Goal: Task Accomplishment & Management: Use online tool/utility

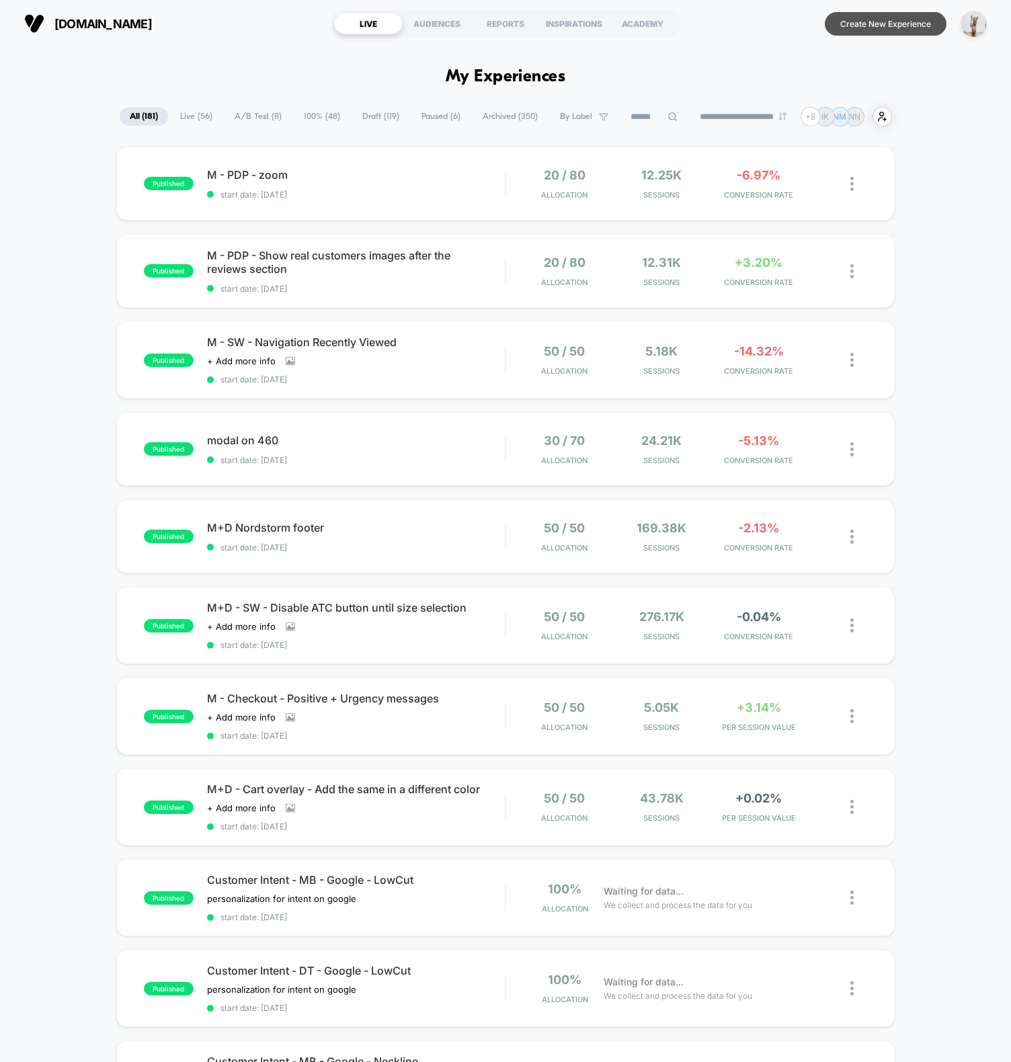
click at [878, 28] on button "Create New Experience" at bounding box center [886, 24] width 122 height 24
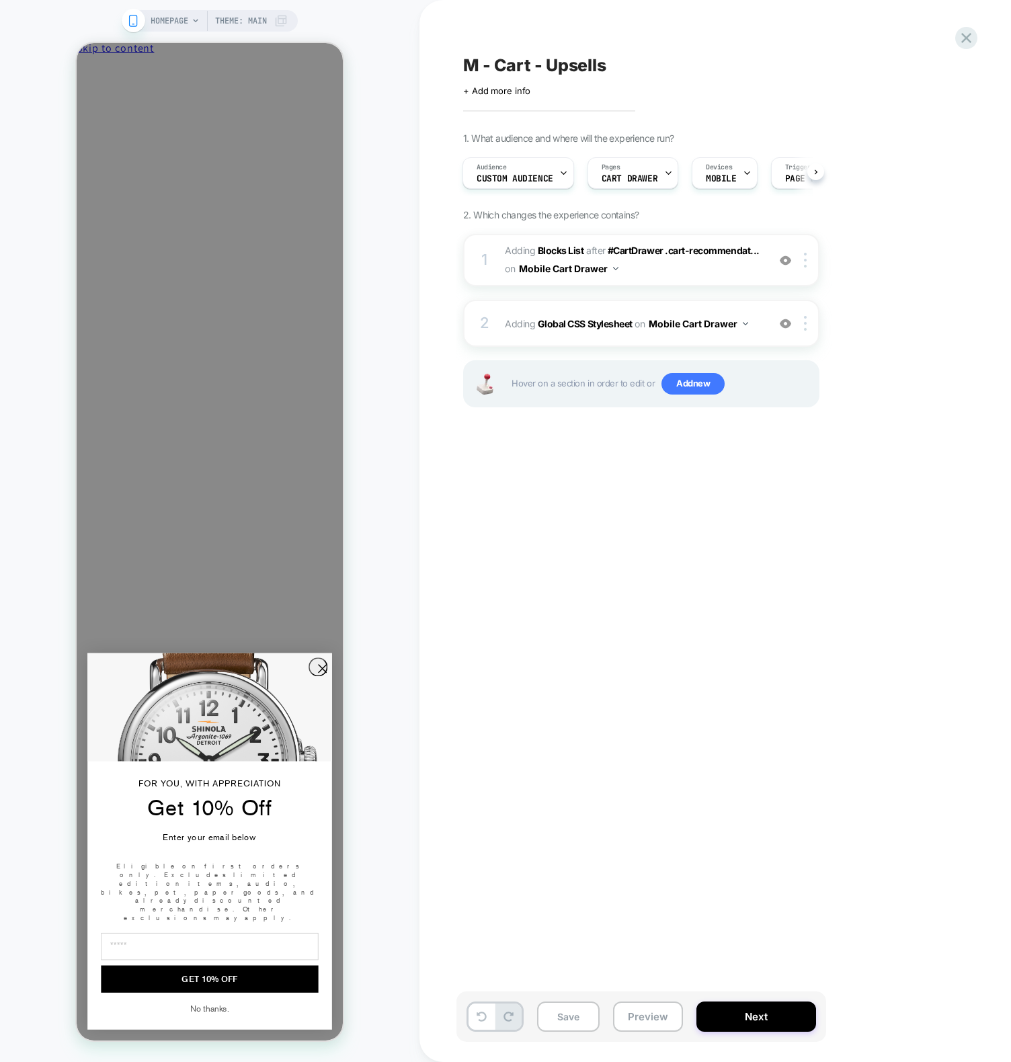
drag, startPoint x: 380, startPoint y: 81, endPoint x: 435, endPoint y: 224, distance: 153.4
click at [382, 84] on div "HOMEPAGE Theme: MAIN" at bounding box center [209, 530] width 419 height 1035
click at [560, 321] on b "Global CSS Stylesheet" at bounding box center [585, 323] width 95 height 11
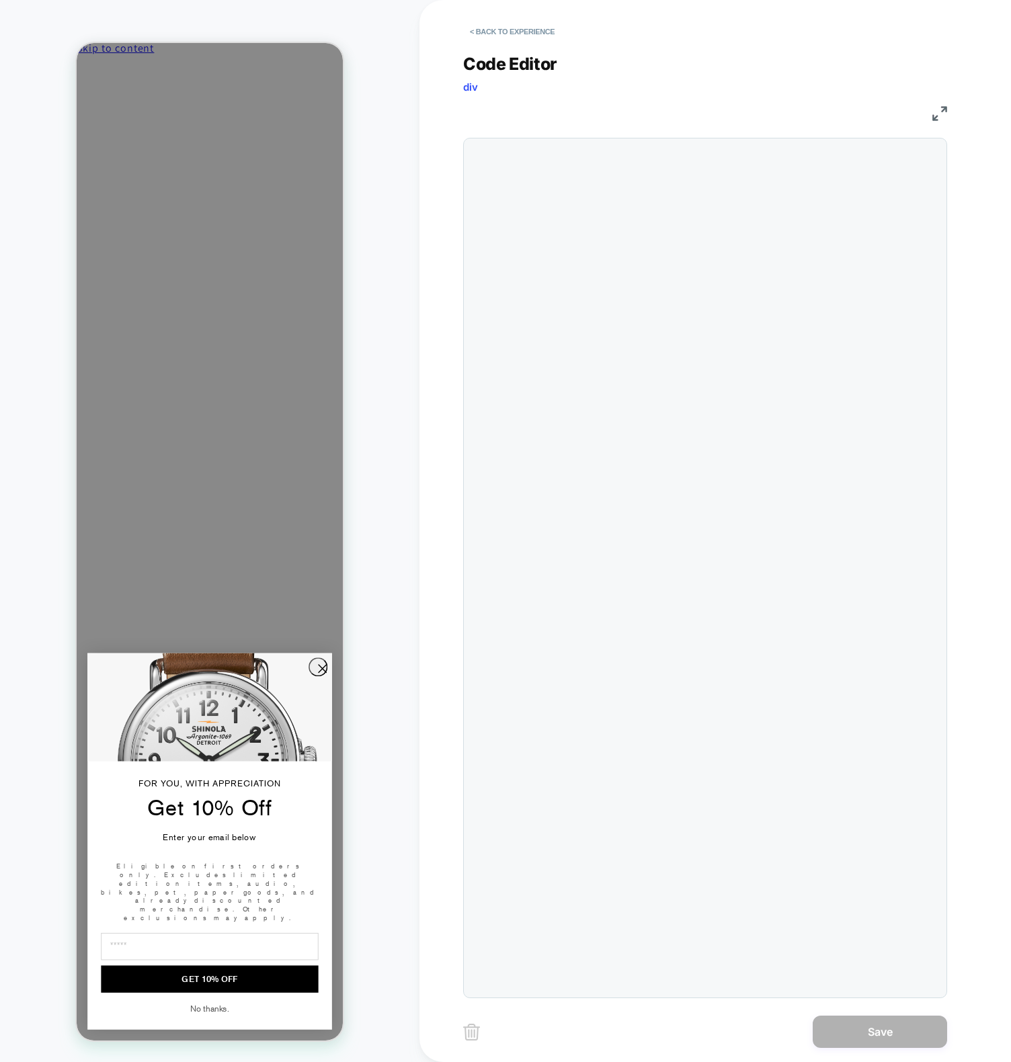
click at [730, 227] on div at bounding box center [705, 568] width 484 height 860
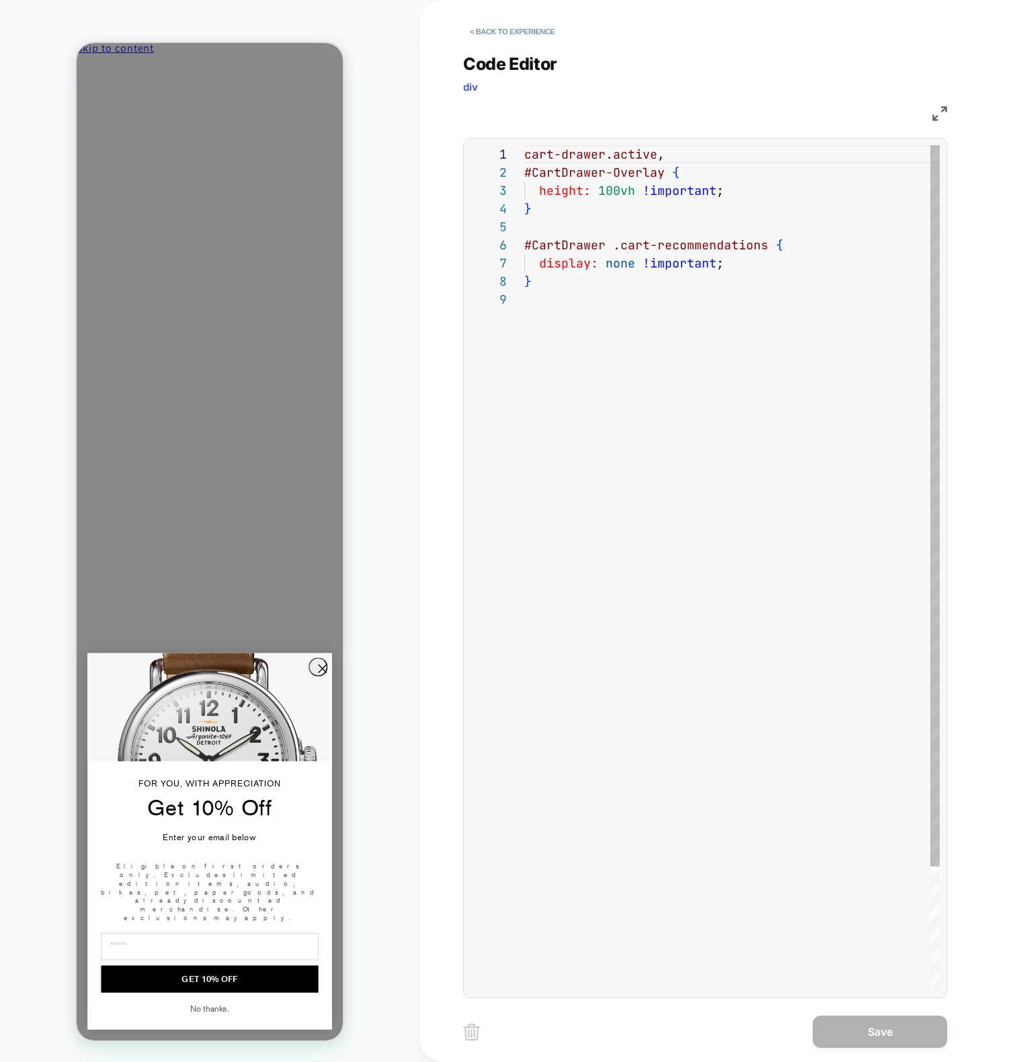
scroll to position [127, 7]
click at [579, 282] on div "cart-drawer.active , #CartDrawer-Overlay { height: 100vh !important ; } #CartDr…" at bounding box center [731, 640] width 415 height 991
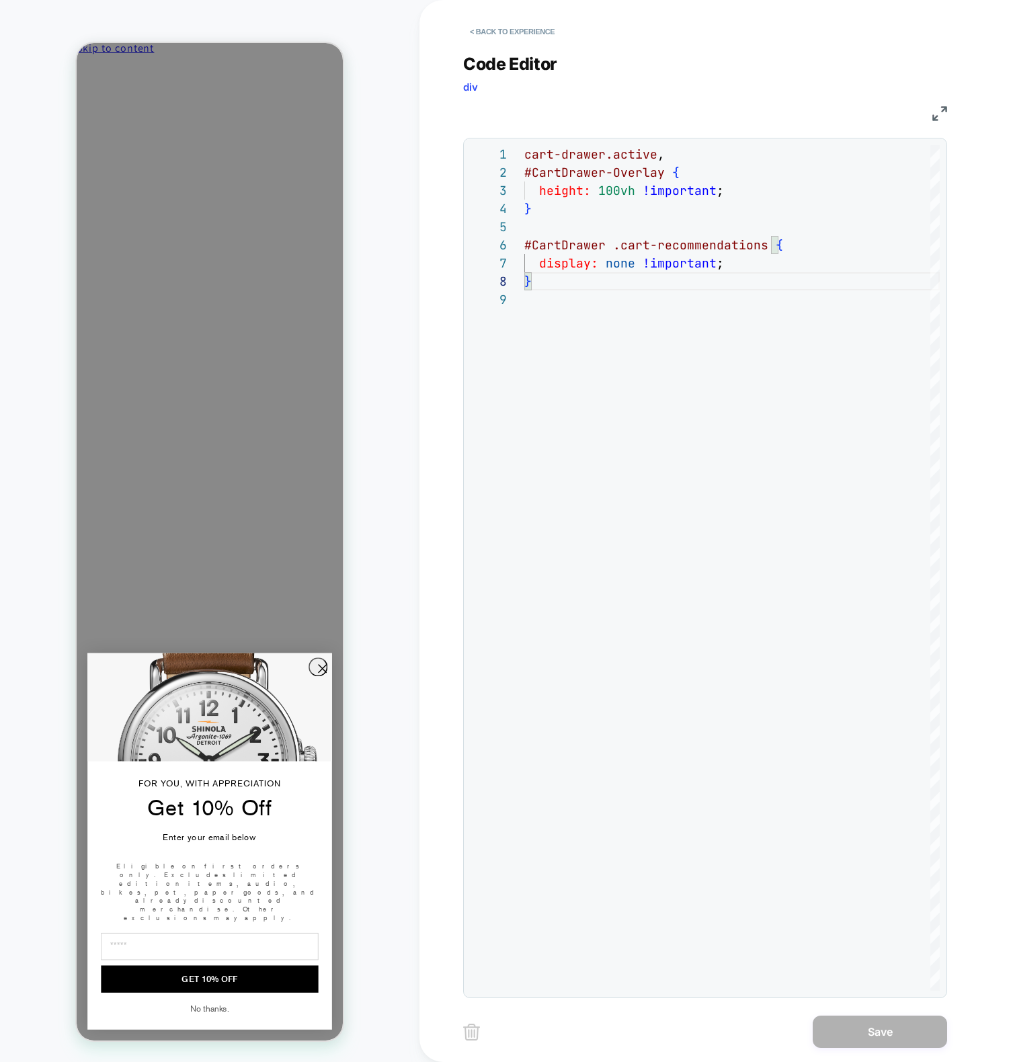
click at [315, 678] on circle "Close dialog" at bounding box center [322, 669] width 18 height 18
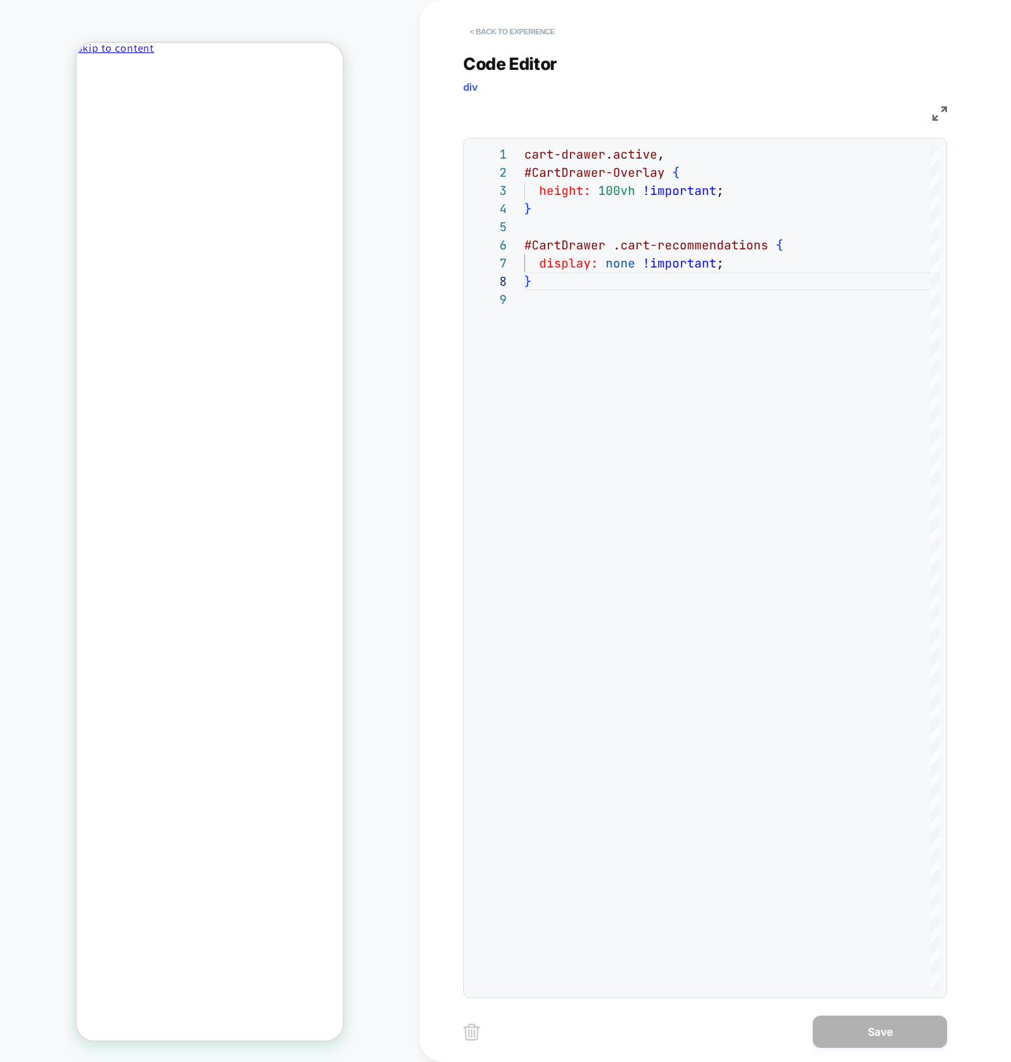
click at [499, 34] on button "< Back to experience" at bounding box center [512, 32] width 98 height 22
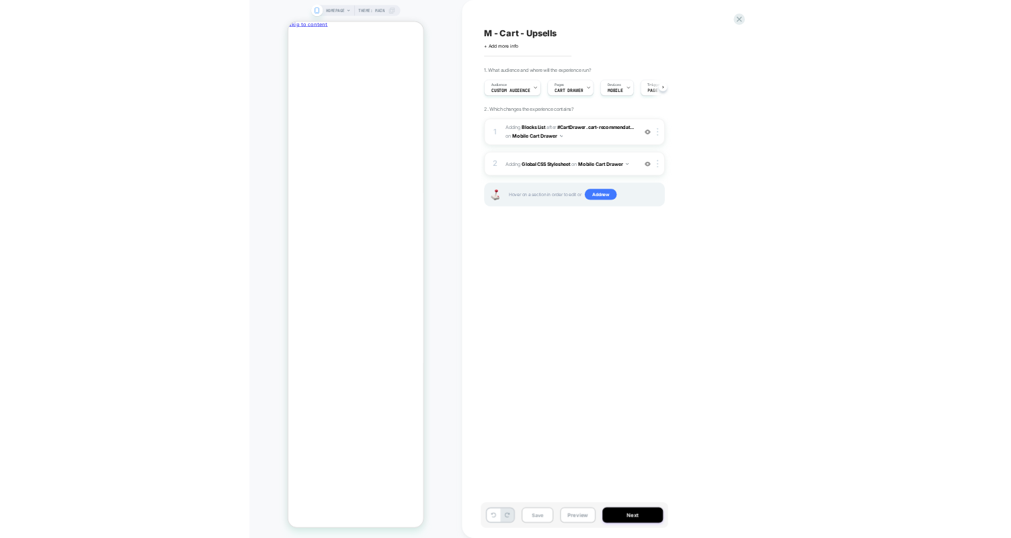
scroll to position [0, 1]
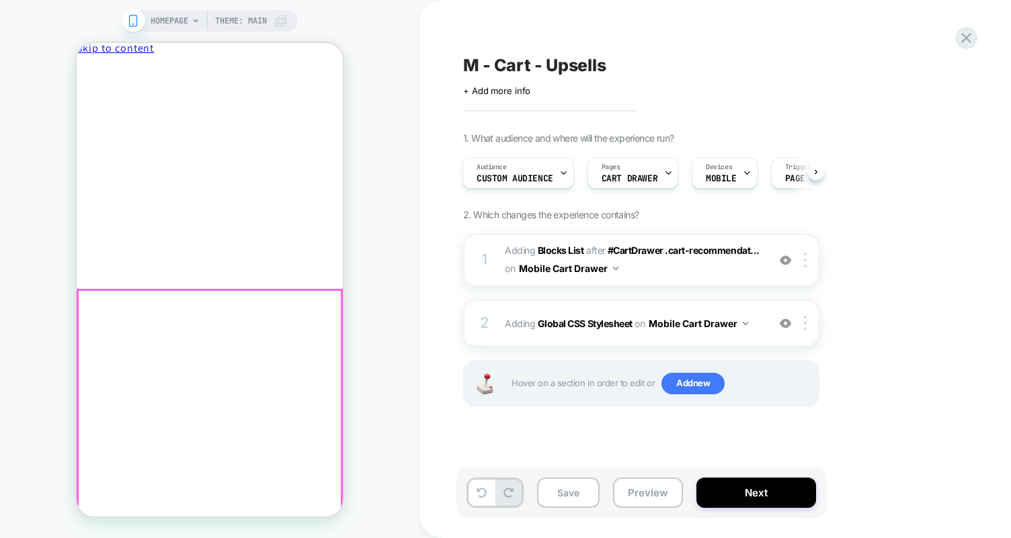
click at [657, 496] on button "Preview" at bounding box center [648, 493] width 70 height 30
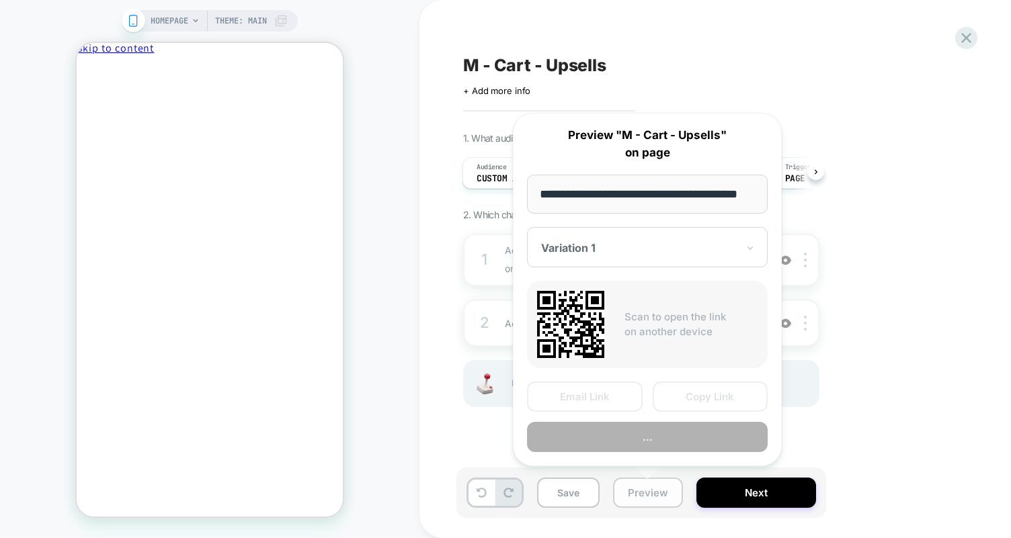
scroll to position [0, 29]
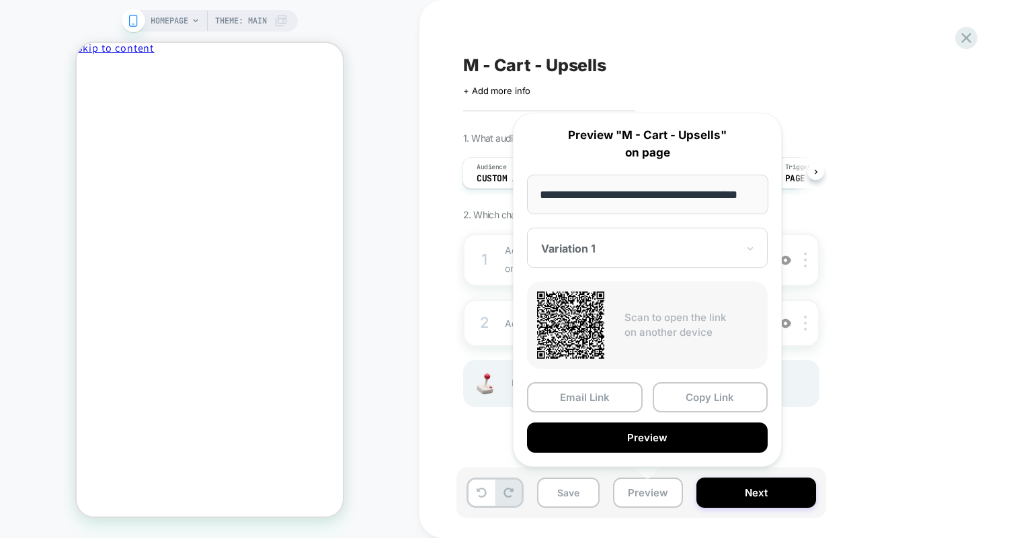
click at [688, 390] on button "Copy Link" at bounding box center [711, 397] width 116 height 30
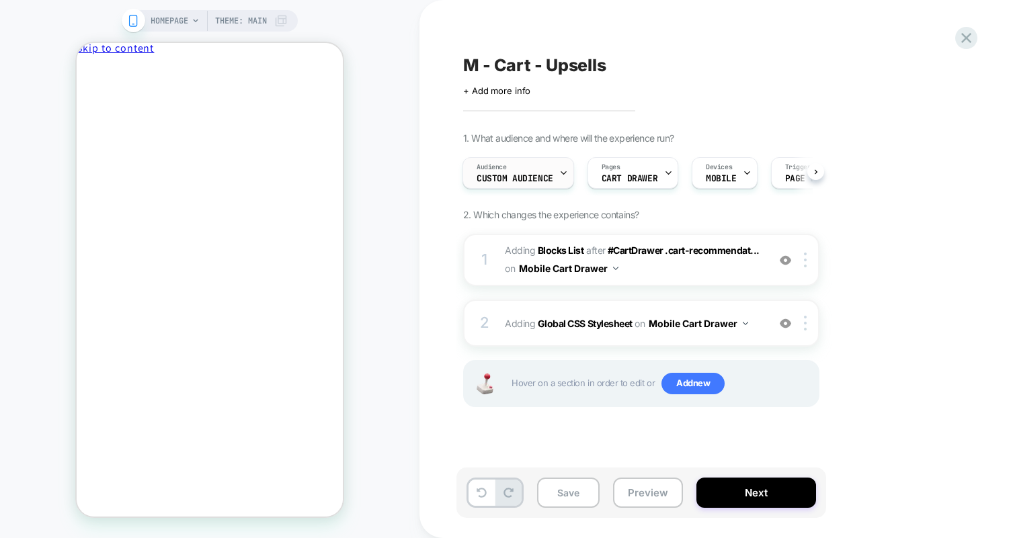
click at [505, 169] on span "Audience" at bounding box center [491, 167] width 30 height 9
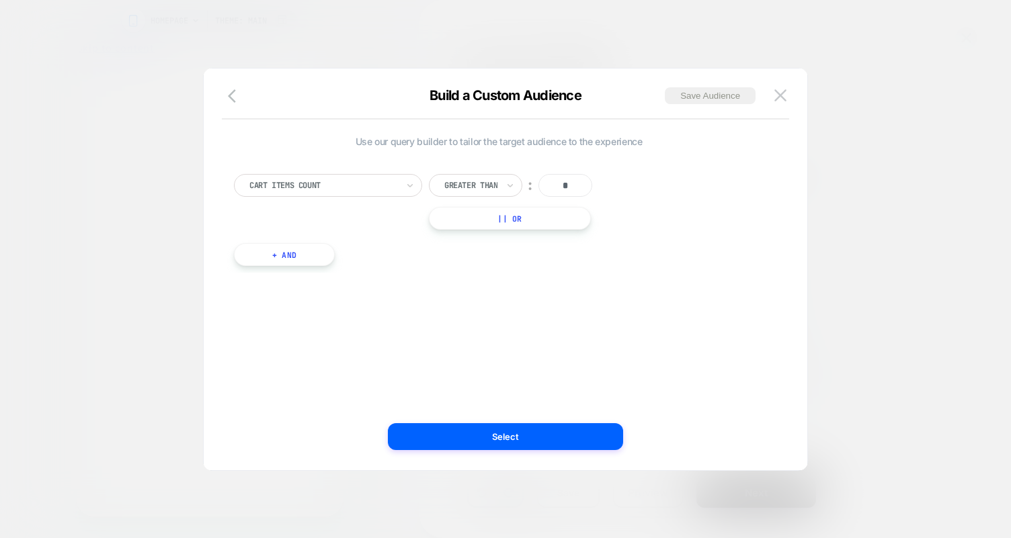
click at [135, 131] on div at bounding box center [505, 269] width 1011 height 538
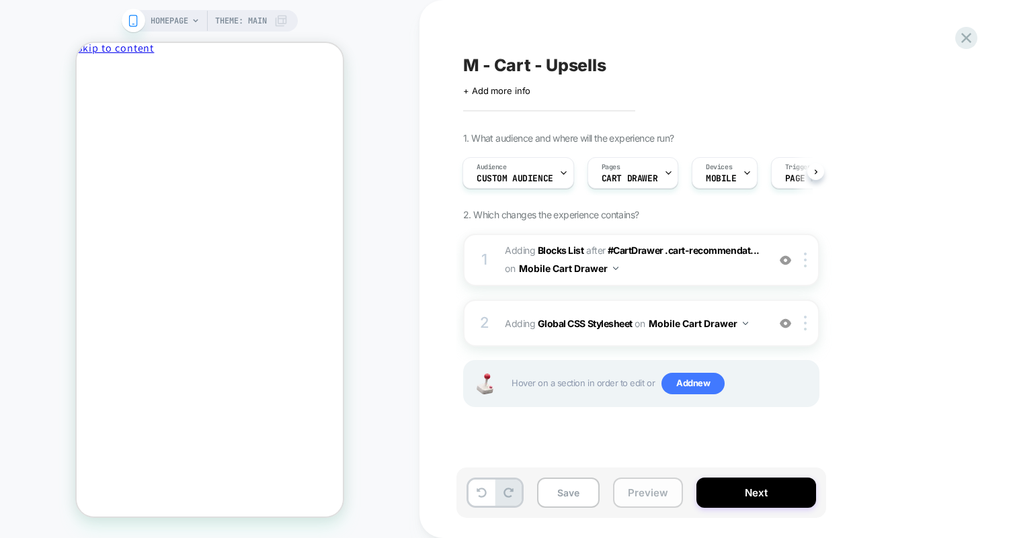
click at [653, 497] on button "Preview" at bounding box center [648, 493] width 70 height 30
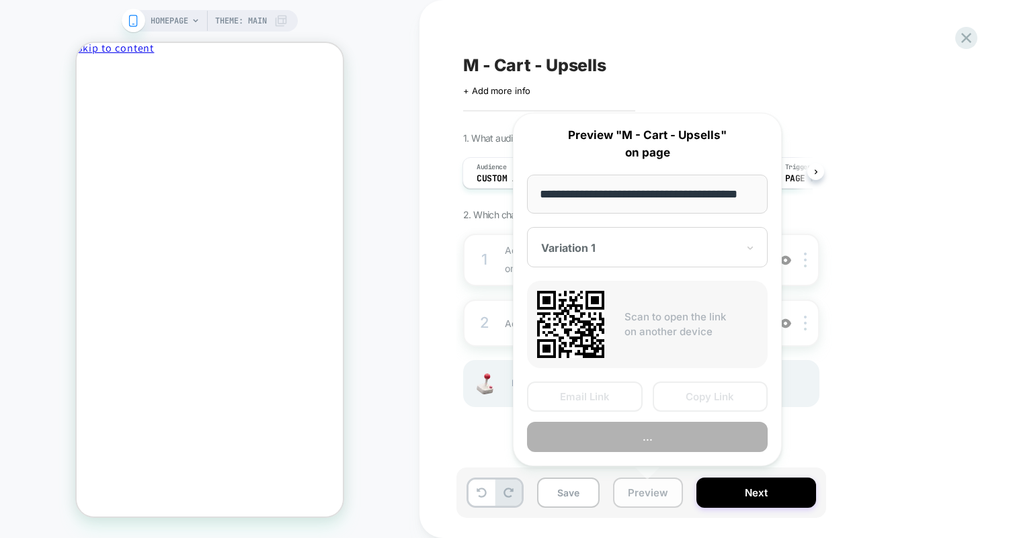
scroll to position [0, 29]
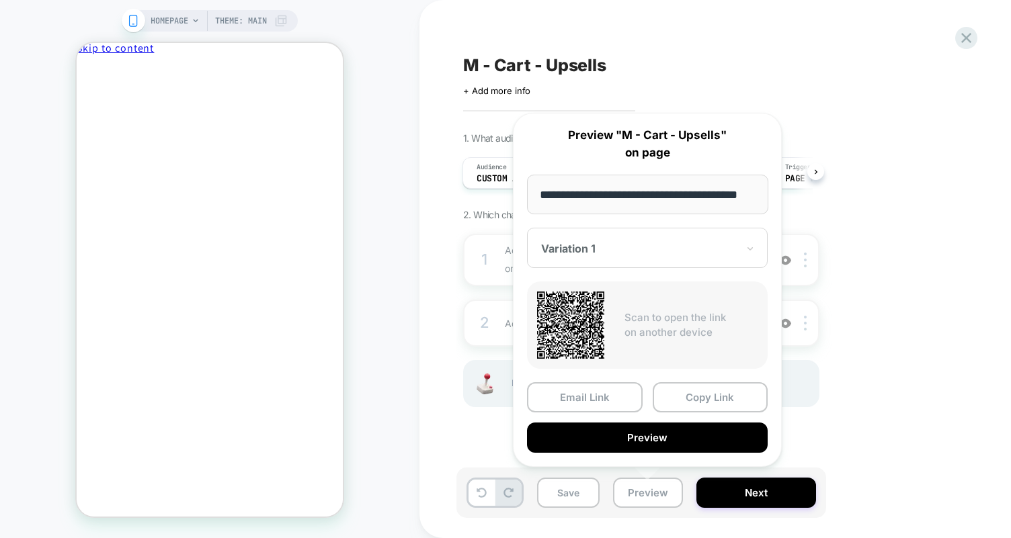
click at [406, 376] on div "HOMEPAGE Theme: MAIN" at bounding box center [209, 268] width 419 height 511
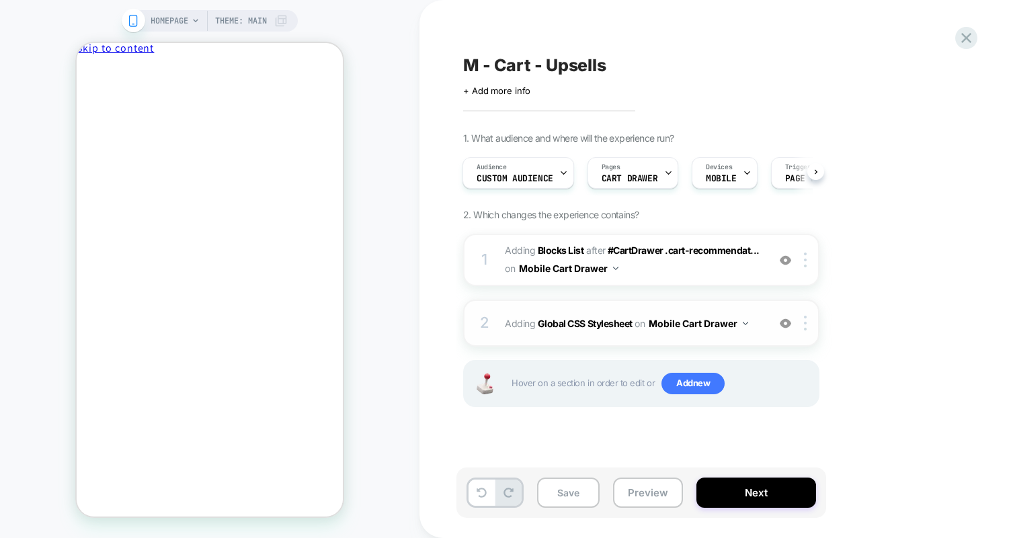
click at [780, 318] on img at bounding box center [785, 323] width 11 height 11
click at [650, 494] on button "Preview" at bounding box center [648, 493] width 70 height 30
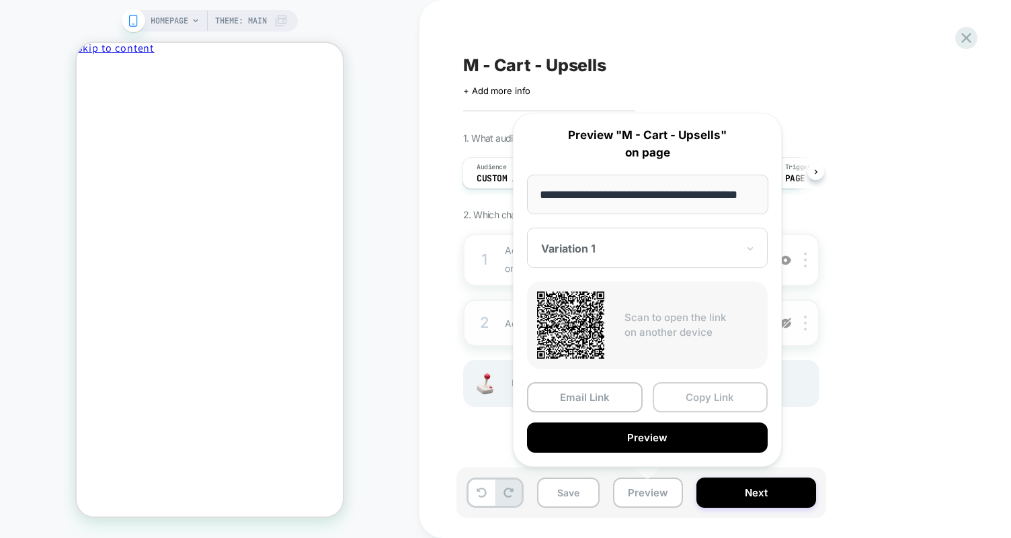
click at [696, 395] on button "Copy Link" at bounding box center [711, 397] width 116 height 30
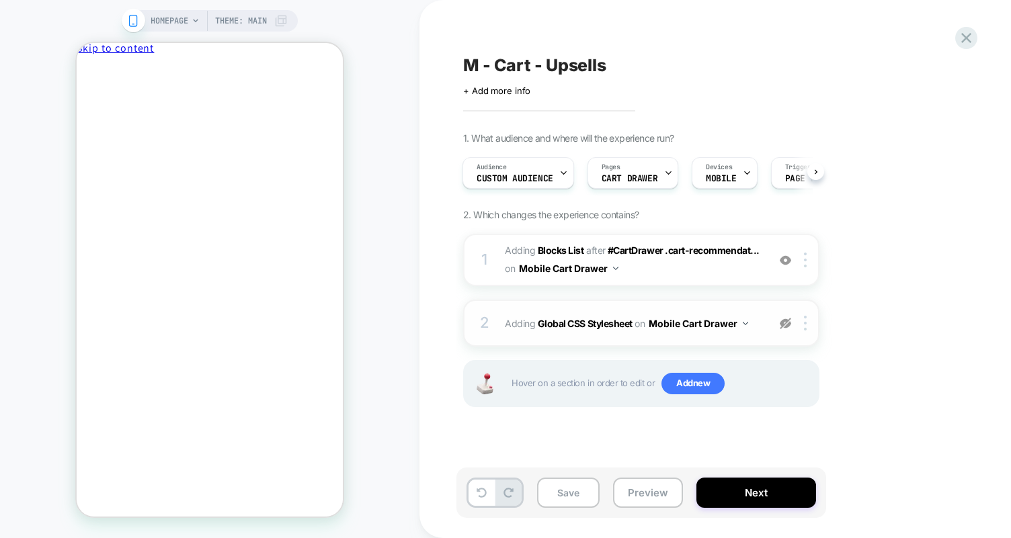
click at [563, 307] on div "2 Adding Global CSS Stylesheet on Mobile Cart Drawer Copy to Desktop Target All…" at bounding box center [641, 323] width 356 height 47
click at [563, 316] on span "Adding Global CSS Stylesheet on Mobile Cart Drawer" at bounding box center [633, 323] width 256 height 19
click at [597, 321] on b "Global CSS Stylesheet" at bounding box center [585, 323] width 95 height 11
click at [793, 319] on div at bounding box center [785, 323] width 22 height 15
click at [605, 323] on b "Global CSS Stylesheet" at bounding box center [585, 323] width 95 height 11
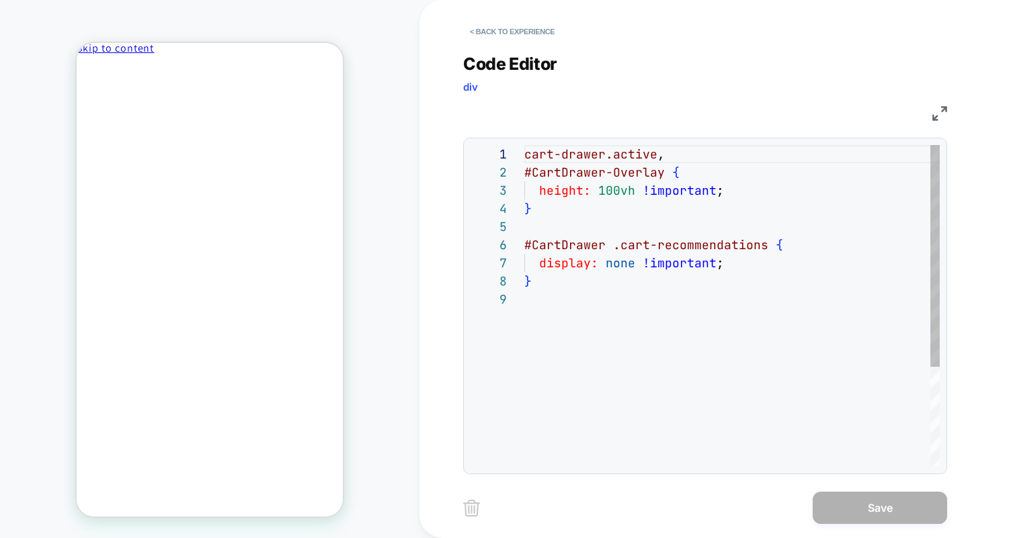
click at [683, 218] on div "cart-drawer.active , #CartDrawer-Overlay { height: 100vh !important ; } #CartDr…" at bounding box center [731, 378] width 415 height 467
click at [601, 282] on div "cart-drawer.active , #CartDrawer-Overlay { height: 100vh !important ; } #CartDr…" at bounding box center [731, 378] width 415 height 467
click at [586, 210] on div "cart-drawer.active , #CartDrawer-Overlay { height: 100vh !important ; } #CartDr…" at bounding box center [731, 378] width 415 height 467
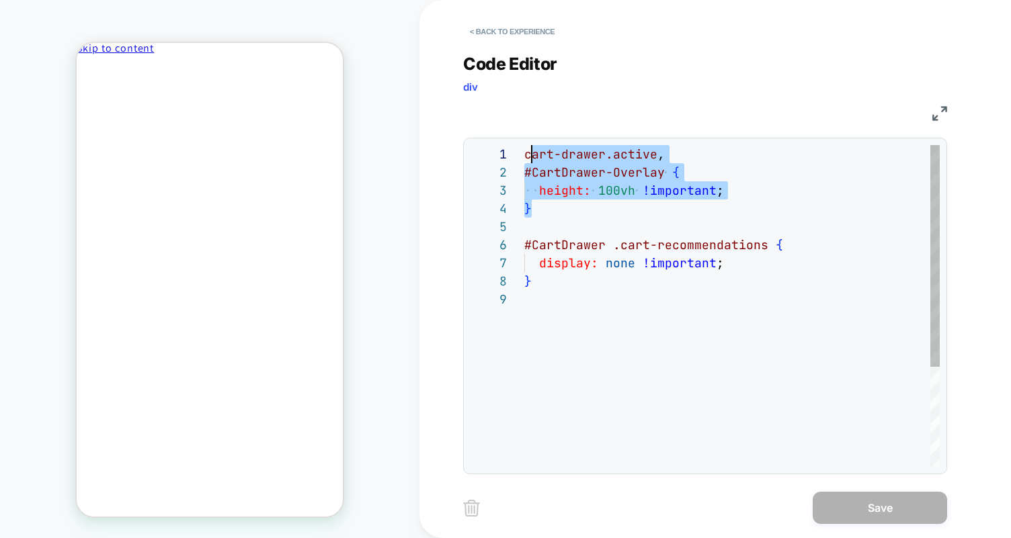
scroll to position [0, 0]
type textarea "**********"
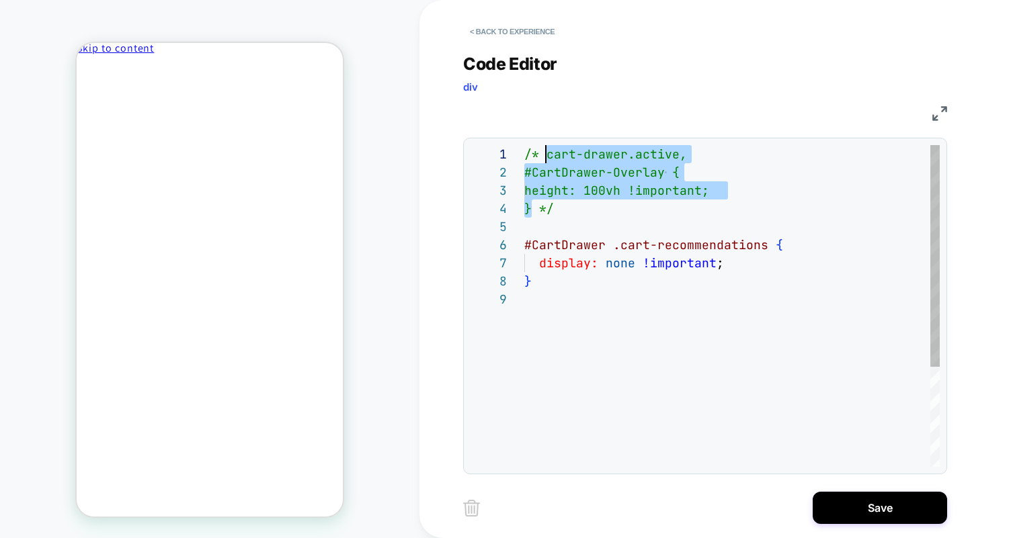
click at [577, 192] on div "/* cart-drawer.active, #CartDrawer-Overlay { height: 100vh !important; } */ #Ca…" at bounding box center [731, 378] width 415 height 467
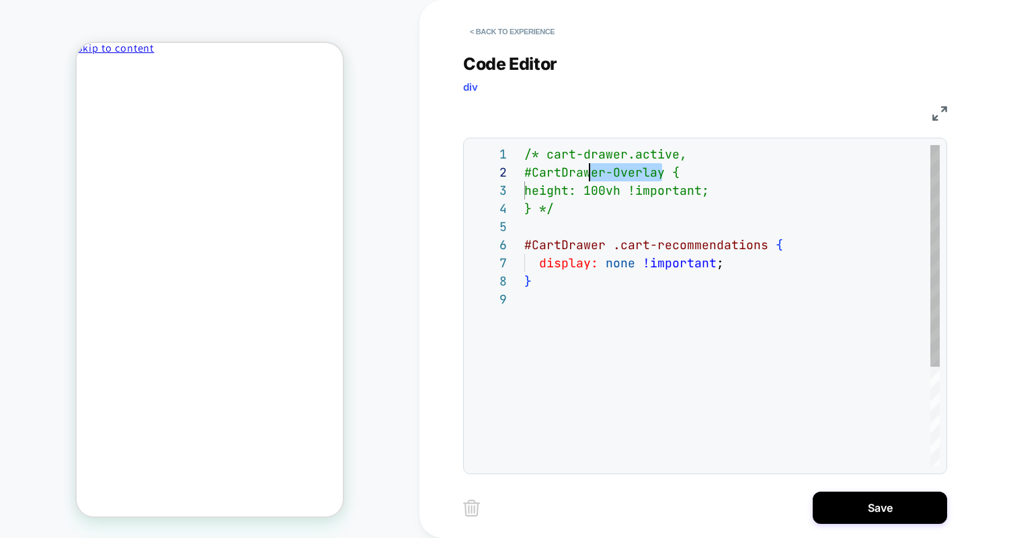
scroll to position [18, 0]
drag, startPoint x: 662, startPoint y: 172, endPoint x: 522, endPoint y: 167, distance: 140.5
click at [524, 163] on div "/* cart-drawer.active, #CartDrawer-Overlay { height: 100vh !important; } */ #Ca…" at bounding box center [731, 378] width 415 height 467
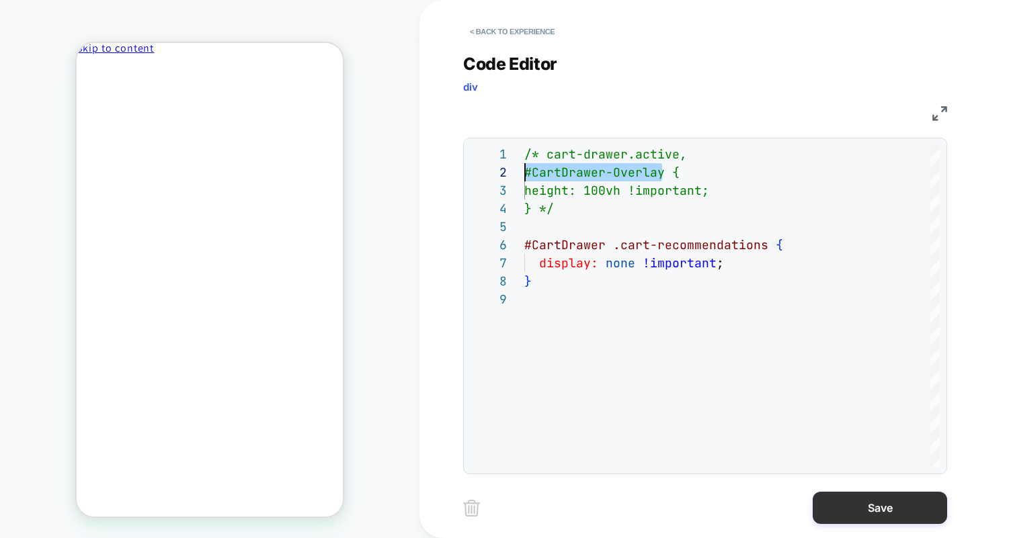
click at [910, 509] on button "Save" at bounding box center [880, 508] width 134 height 32
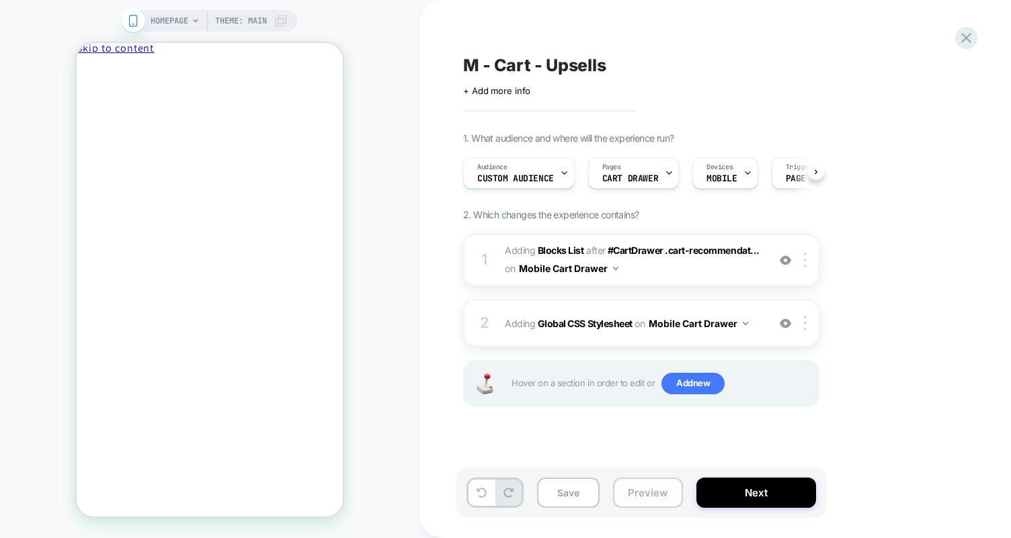
click at [667, 497] on button "Preview" at bounding box center [648, 493] width 70 height 30
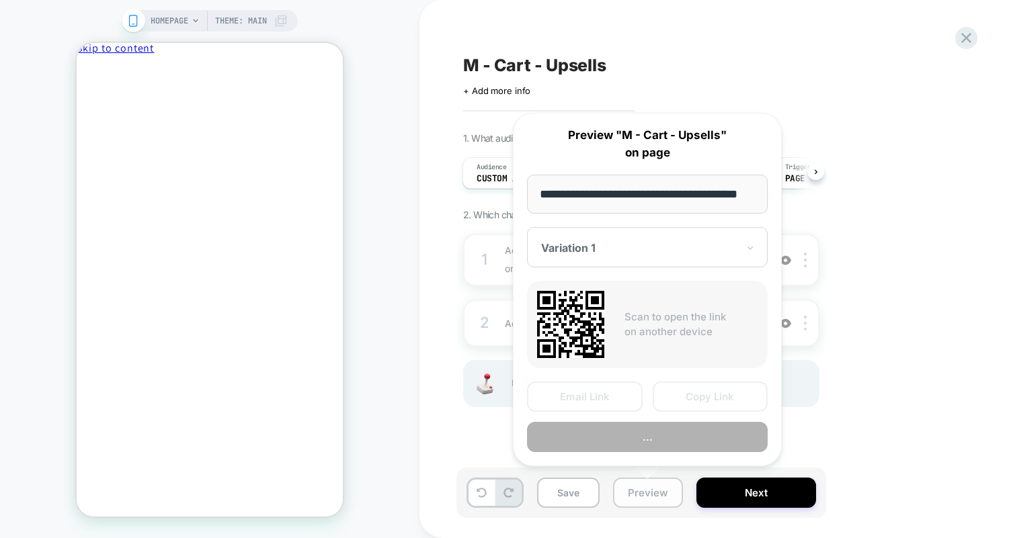
scroll to position [0, 29]
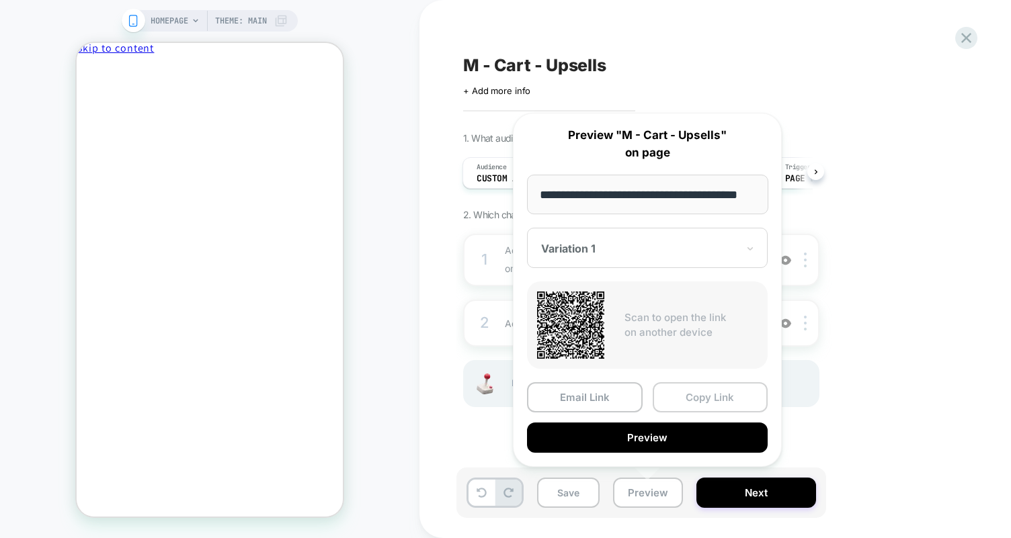
click at [698, 392] on button "Copy Link" at bounding box center [711, 397] width 116 height 30
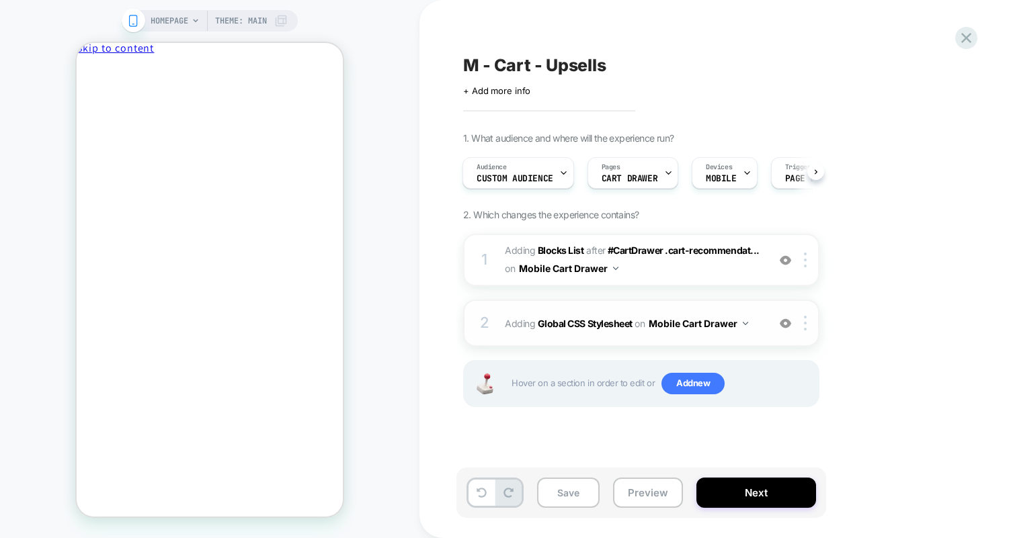
click at [610, 331] on span "Adding Global CSS Stylesheet on Mobile Cart Drawer" at bounding box center [633, 323] width 256 height 19
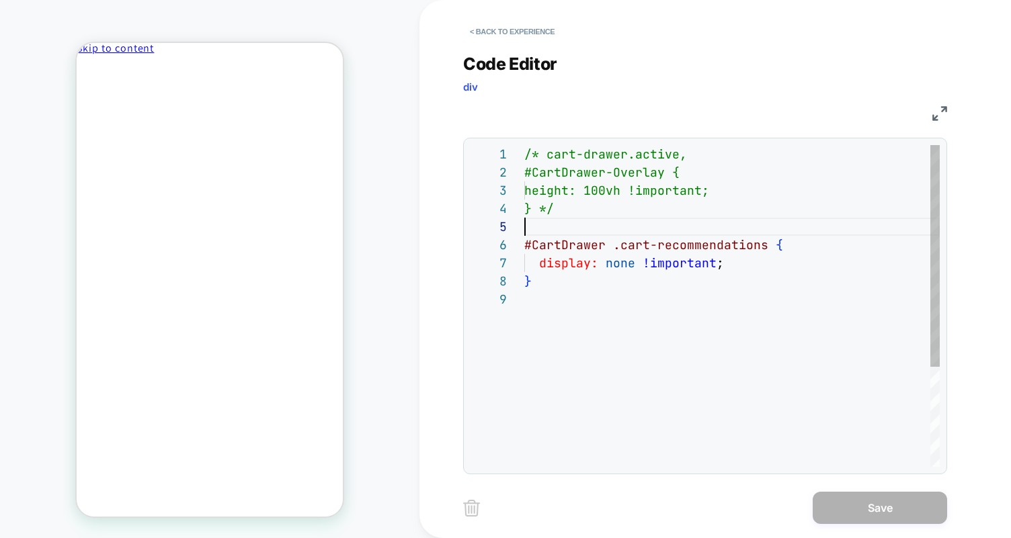
click at [610, 229] on div "/* cart-drawer.active, #CartDrawer-Overlay { height: 100vh !important; } */ #Ca…" at bounding box center [731, 378] width 415 height 467
drag, startPoint x: 588, startPoint y: 298, endPoint x: 578, endPoint y: 299, distance: 10.2
click at [587, 298] on div "/* cart-drawer.active, #CartDrawer-Overlay { height: 100vh !important; } */ #Ca…" at bounding box center [731, 378] width 415 height 467
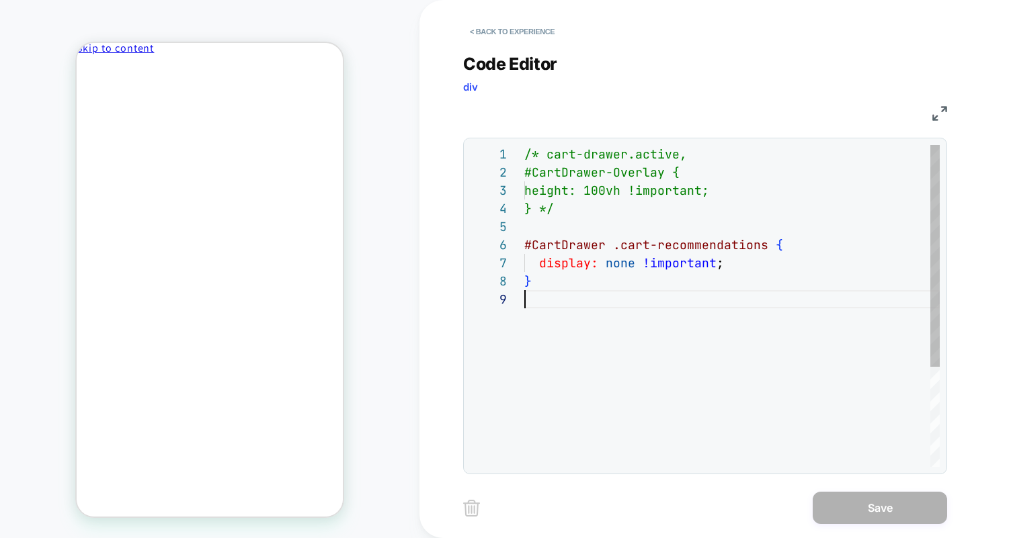
click at [545, 291] on div "/* cart-drawer.active, #CartDrawer-Overlay { height: 100vh !important; } */ #Ca…" at bounding box center [731, 378] width 415 height 467
click at [569, 266] on div "/* cart-drawer.active, #CartDrawer-Overlay { height: 100vh !important; } */ #Ca…" at bounding box center [731, 378] width 415 height 467
click at [554, 278] on div "/* cart-drawer.active, #CartDrawer-Overlay { height: 100vh !important; } */ #Ca…" at bounding box center [731, 378] width 415 height 467
click at [648, 362] on div "/* cart-drawer.active, #CartDrawer-Overlay { height: 100vh !important; } */ #Ca…" at bounding box center [731, 378] width 415 height 467
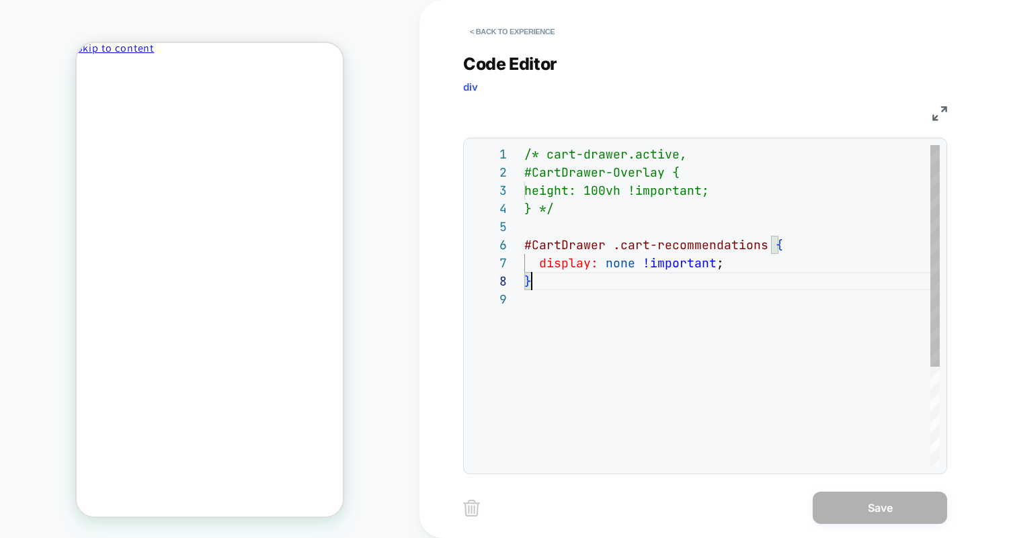
click at [576, 275] on div "/* cart-drawer.active, #CartDrawer-Overlay { height: 100vh !important; } */ #Ca…" at bounding box center [731, 378] width 415 height 467
click at [540, 247] on div "/* cart-drawer.active, #CartDrawer-Overlay { height: 100vh !important; } */ #Ca…" at bounding box center [731, 378] width 415 height 467
click at [548, 280] on div "/* cart-drawer.active, #CartDrawer-Overlay { height: 100vh !important; } */ #Ca…" at bounding box center [731, 378] width 415 height 467
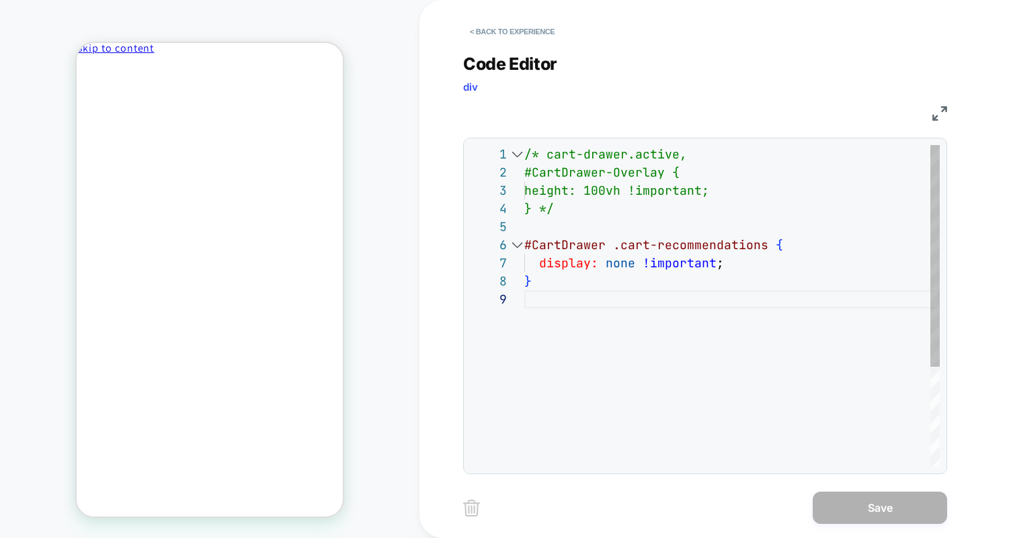
click at [612, 294] on div "/* cart-drawer.active, #CartDrawer-Overlay { height: 100vh !important; } */ #Ca…" at bounding box center [731, 378] width 415 height 467
click at [514, 43] on div "**********" at bounding box center [715, 269] width 504 height 538
click at [515, 37] on button "< Back to experience" at bounding box center [512, 32] width 98 height 22
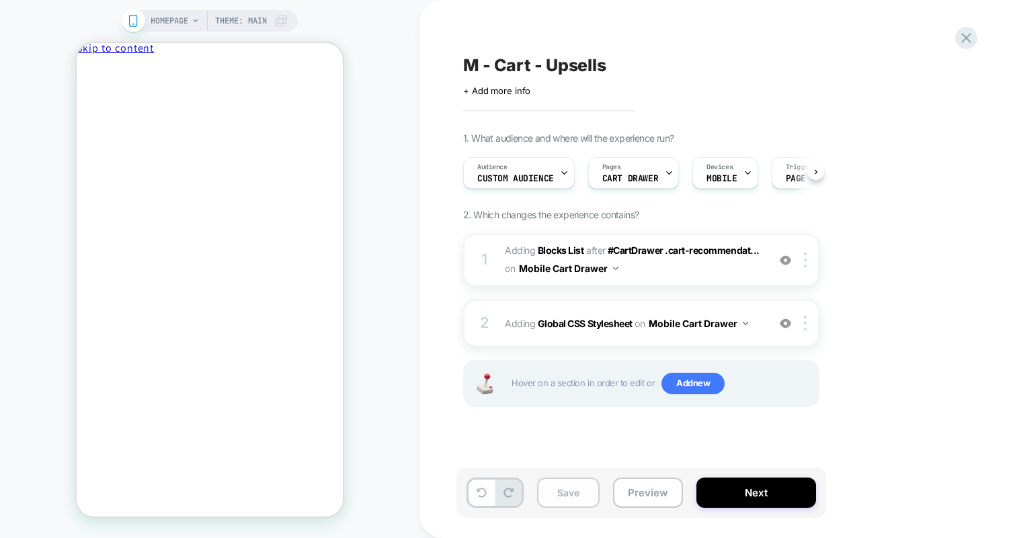
scroll to position [0, 1]
click at [560, 495] on button "Save" at bounding box center [568, 493] width 63 height 30
click at [523, 314] on span "Adding Global CSS Stylesheet on Mobile Cart Drawer" at bounding box center [633, 323] width 256 height 19
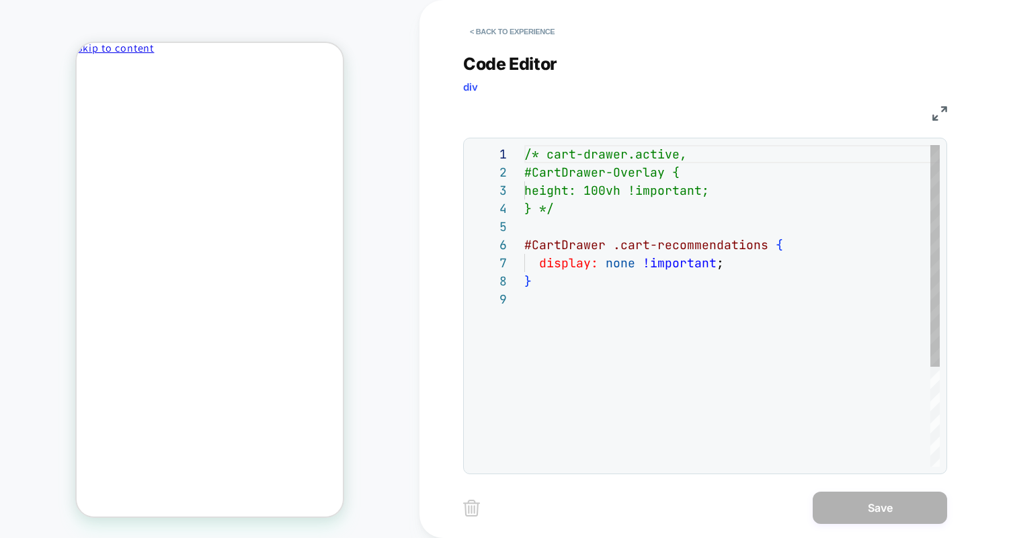
scroll to position [156, 0]
click at [515, 27] on button "< Back to experience" at bounding box center [512, 32] width 98 height 22
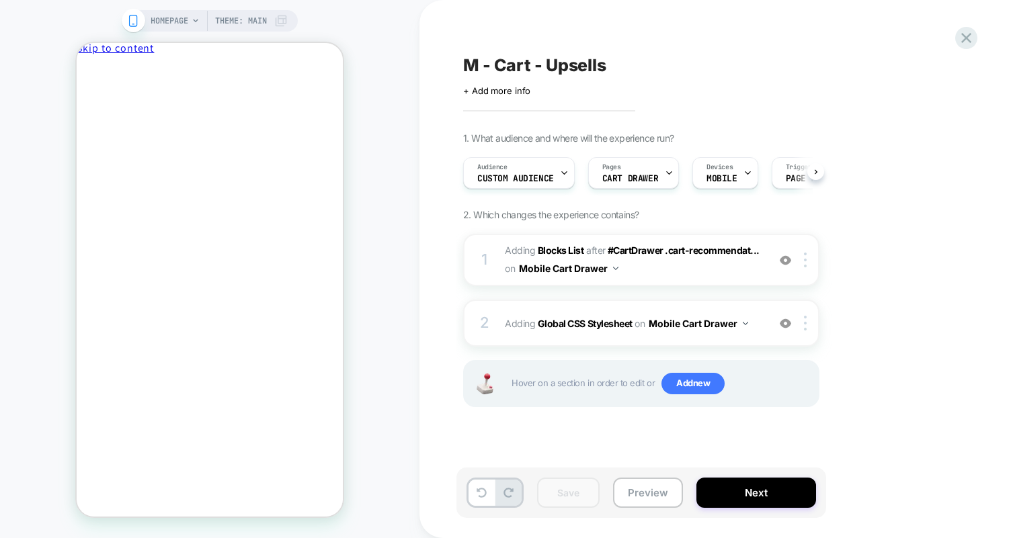
scroll to position [0, 1]
click at [653, 495] on button "Preview" at bounding box center [648, 493] width 70 height 30
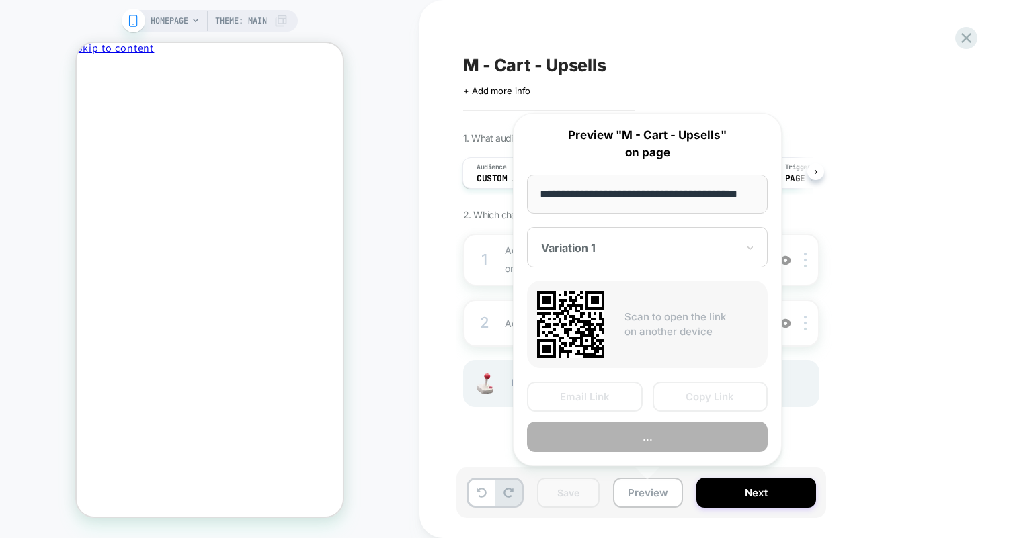
scroll to position [0, 29]
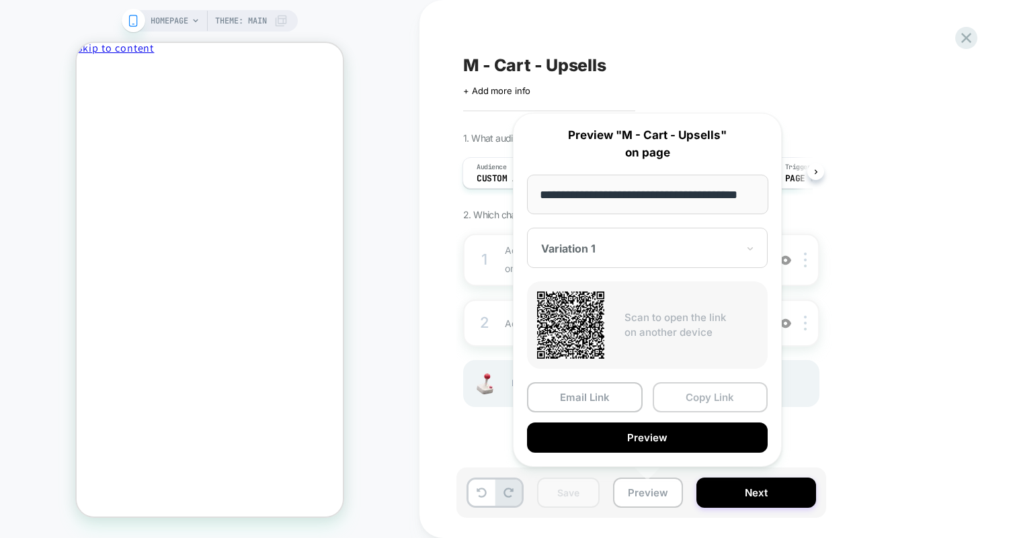
click at [739, 397] on button "Copy Link" at bounding box center [711, 397] width 116 height 30
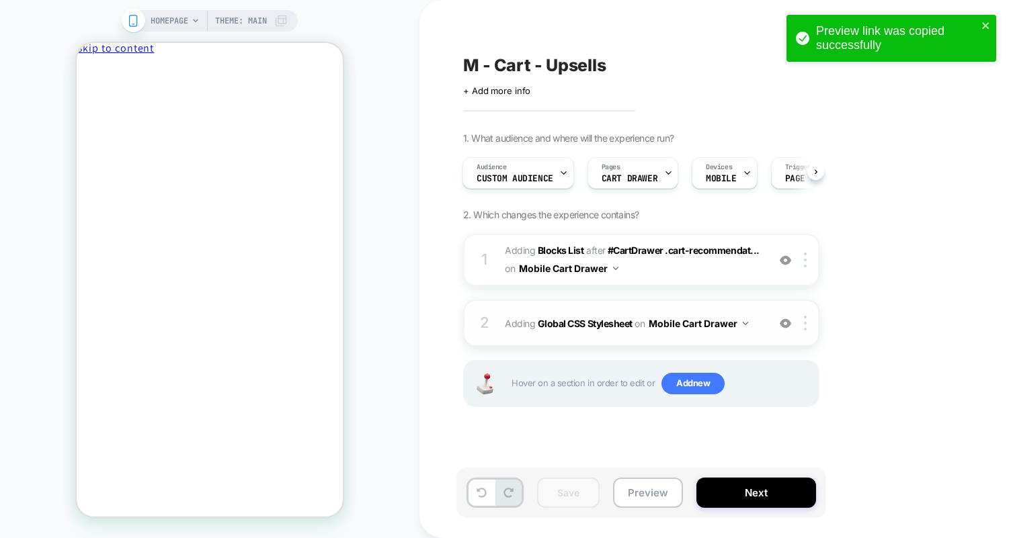
click at [607, 332] on span "Adding Global CSS Stylesheet on Mobile Cart Drawer" at bounding box center [633, 323] width 256 height 19
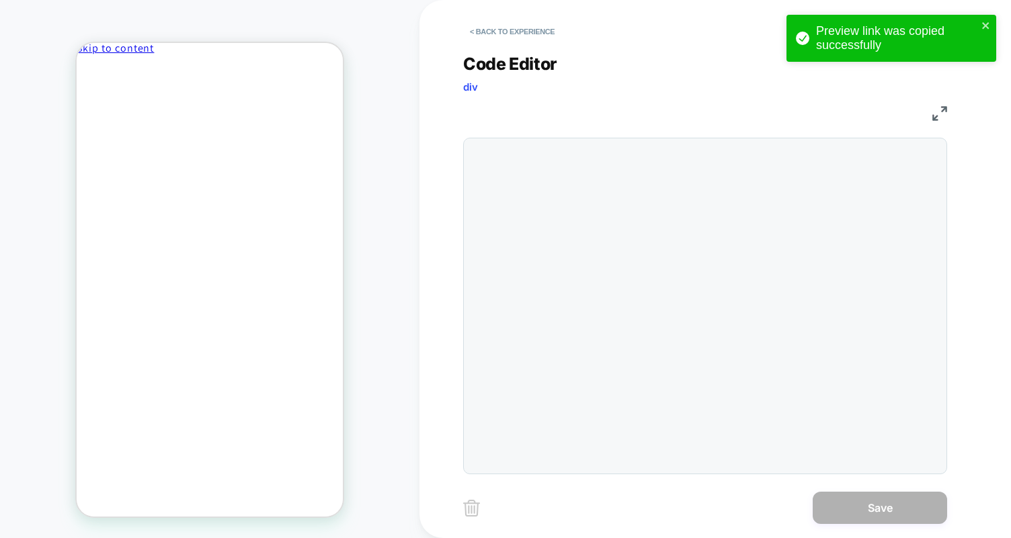
scroll to position [145, 0]
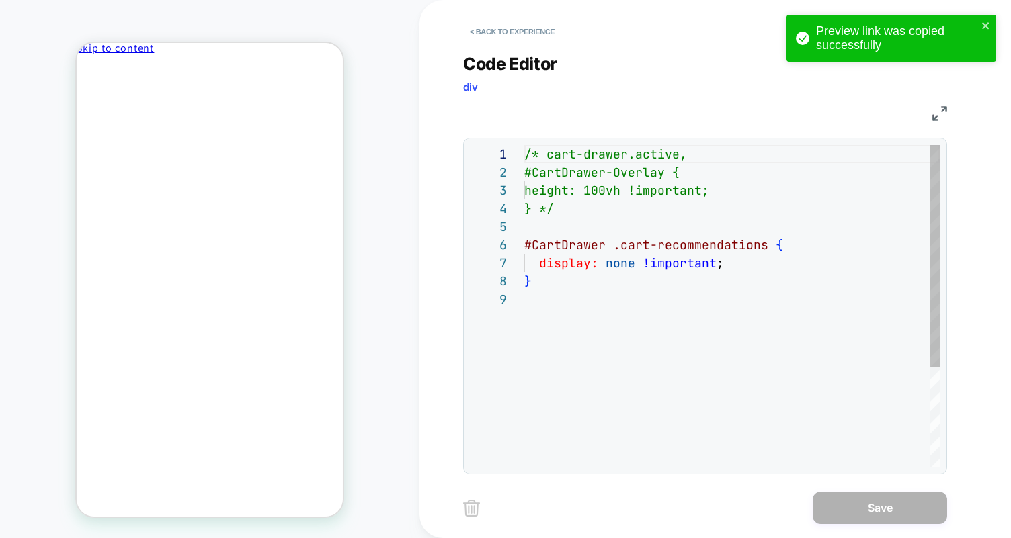
click at [651, 269] on div "/* cart-drawer.active, #CartDrawer-Overlay { height: 100vh !important; } */ #Ca…" at bounding box center [731, 378] width 415 height 467
click at [983, 24] on icon "close" at bounding box center [985, 25] width 9 height 11
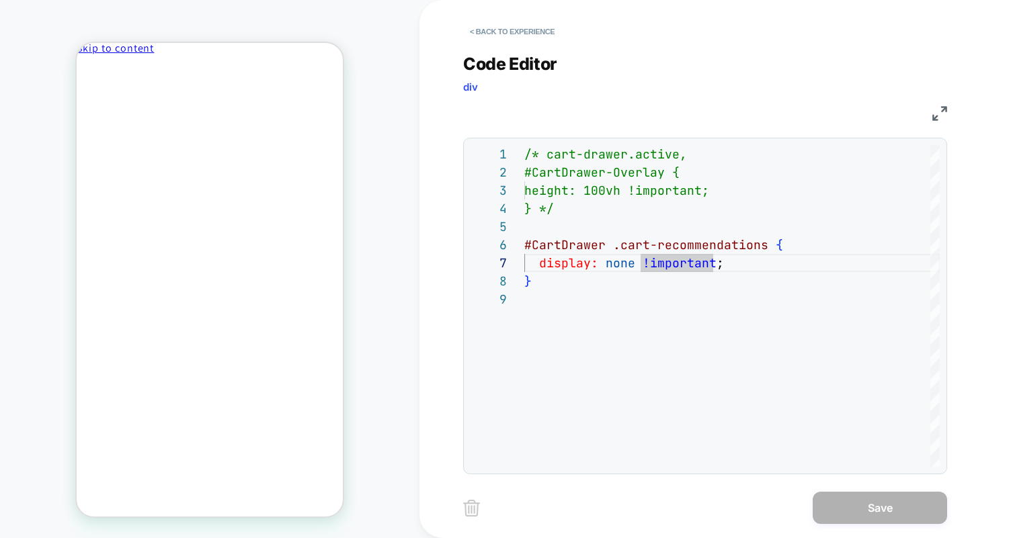
click at [598, 70] on div "Code Editor div" at bounding box center [705, 77] width 484 height 46
click at [631, 349] on div "/* cart-drawer.active, #CartDrawer-Overlay { height: 100vh !important; } */ #Ca…" at bounding box center [731, 378] width 415 height 467
click at [520, 36] on button "< Back to experience" at bounding box center [512, 32] width 98 height 22
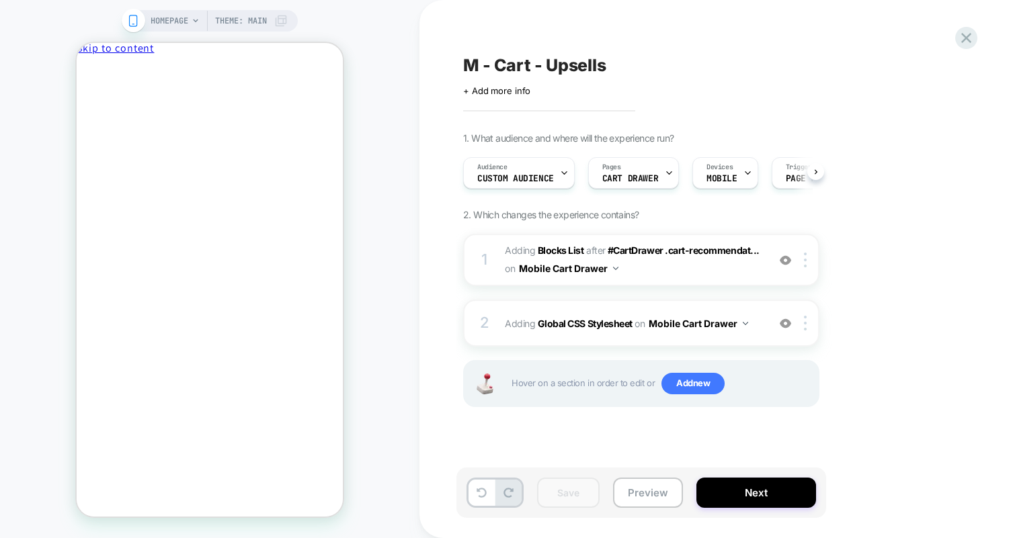
click at [417, 111] on div "HOMEPAGE Theme: MAIN" at bounding box center [209, 268] width 419 height 511
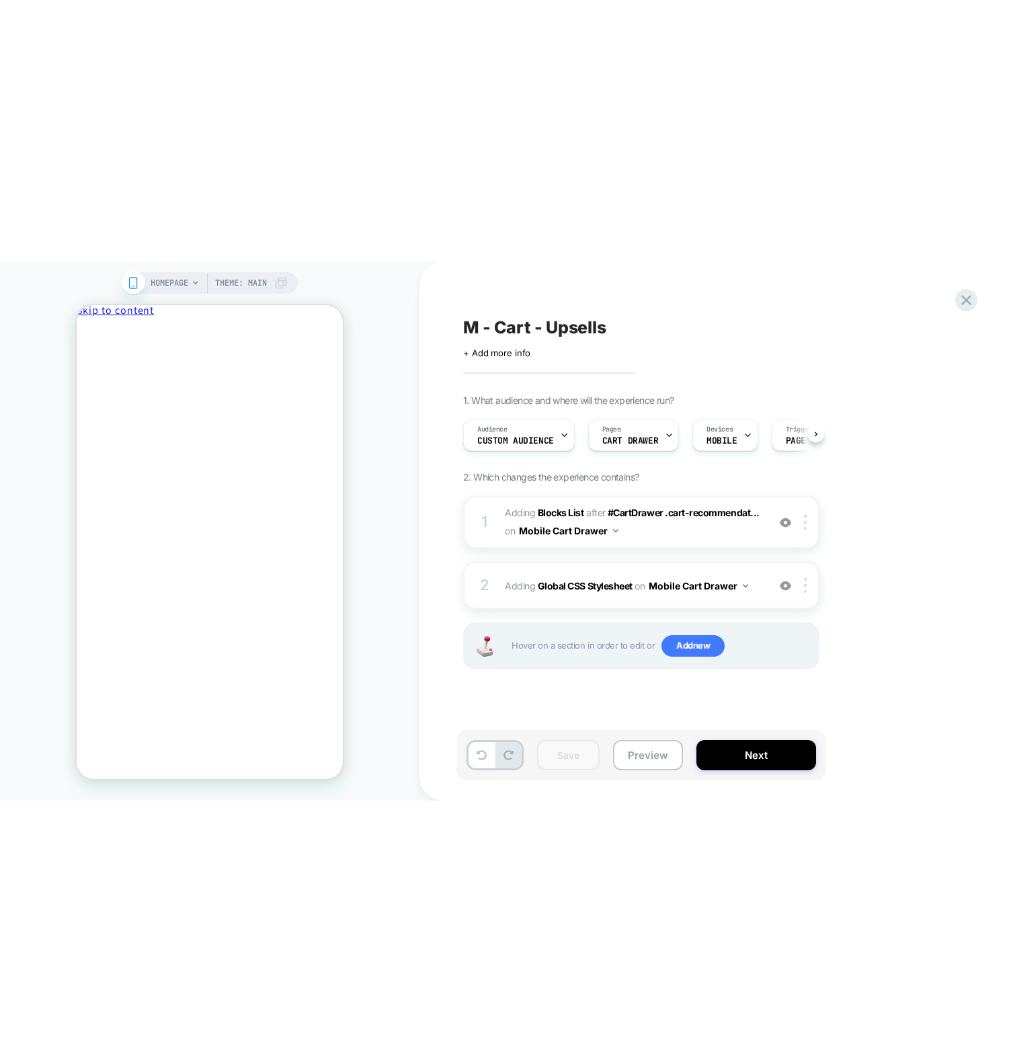
scroll to position [0, 1]
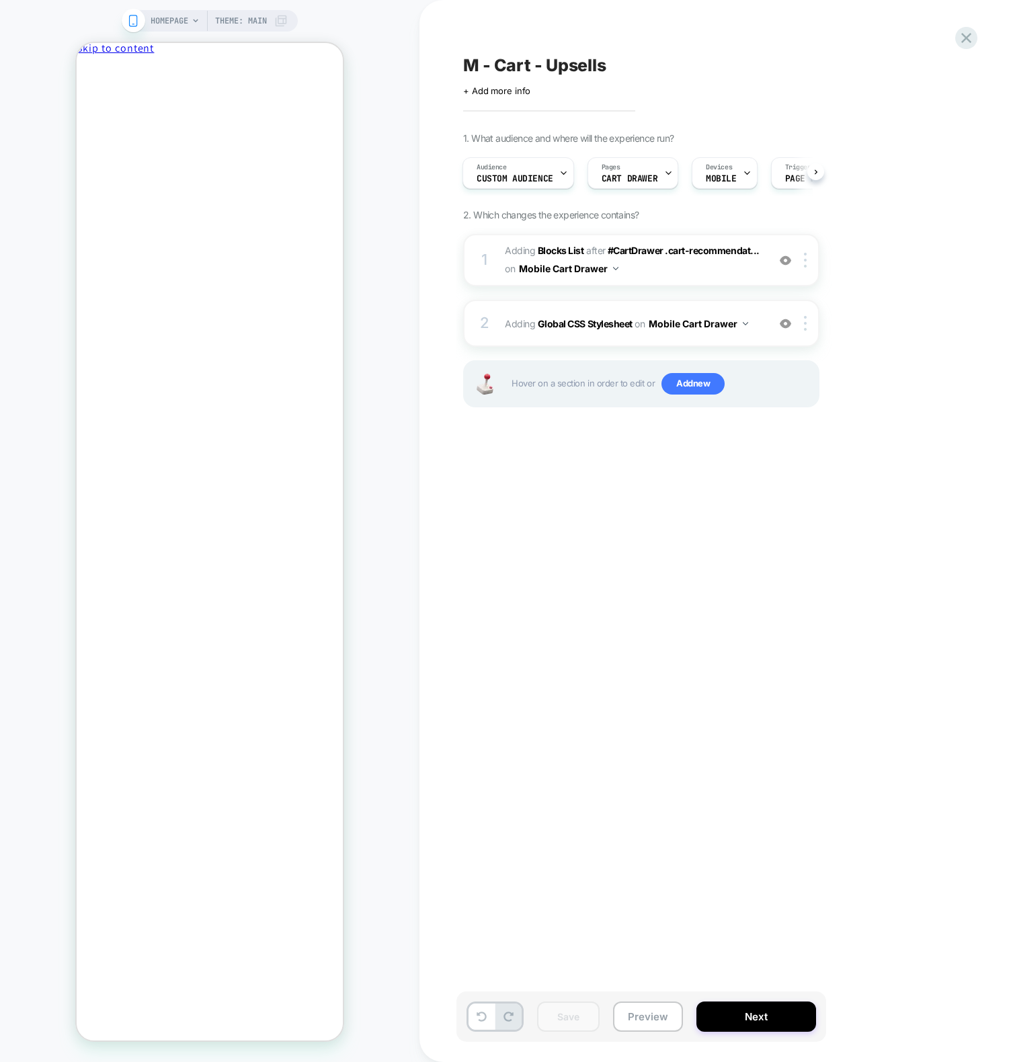
drag, startPoint x: 757, startPoint y: 587, endPoint x: 743, endPoint y: 581, distance: 15.1
click at [752, 588] on div "M - Cart - Upsells Click to edit experience details + Add more info 1. What aud…" at bounding box center [708, 530] width 504 height 1035
click at [589, 308] on div "2 Adding Global CSS Stylesheet on Mobile Cart Drawer Add Before Add After Copy …" at bounding box center [641, 323] width 356 height 47
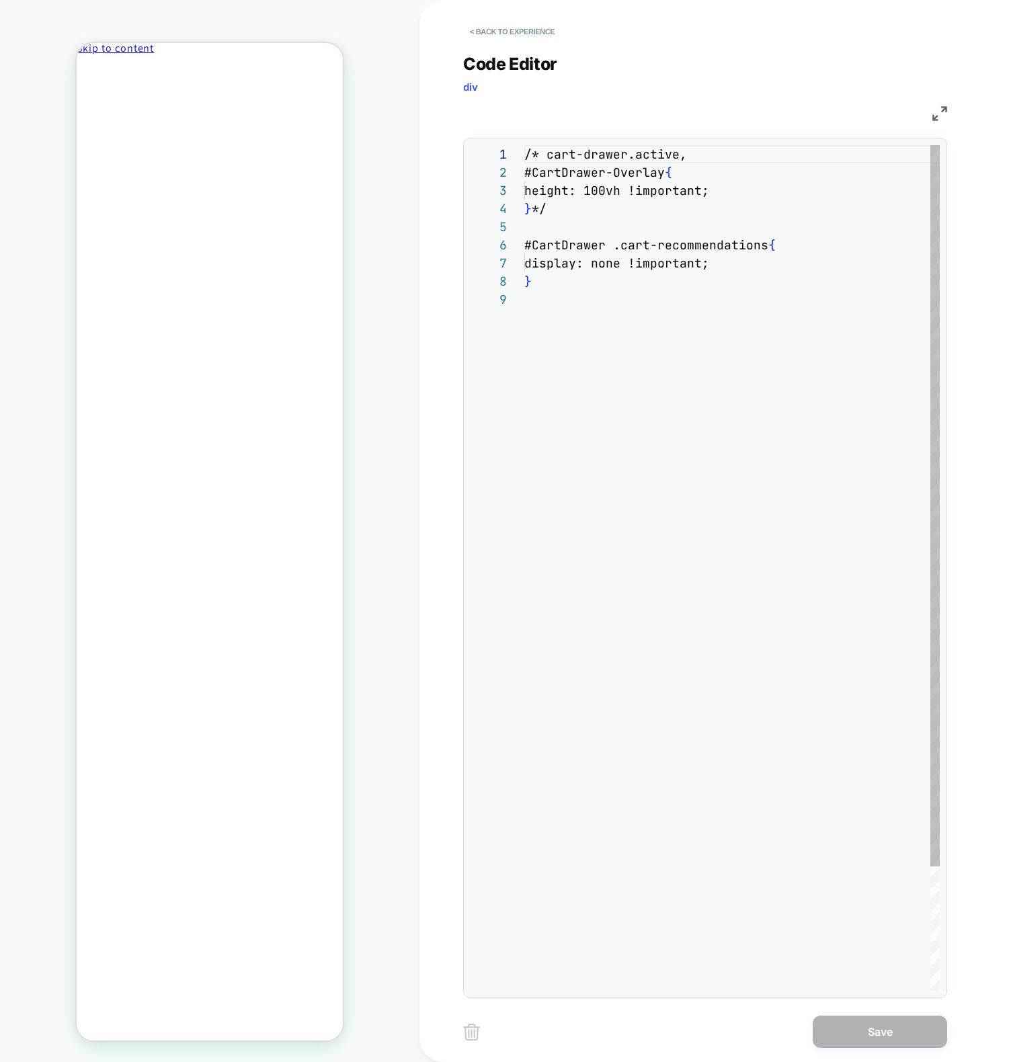
scroll to position [145, 0]
click at [622, 188] on div "/* cart-drawer.active, #CartDrawer-Overlay { height: 100vh !important; } */ #Ca…" at bounding box center [731, 640] width 415 height 991
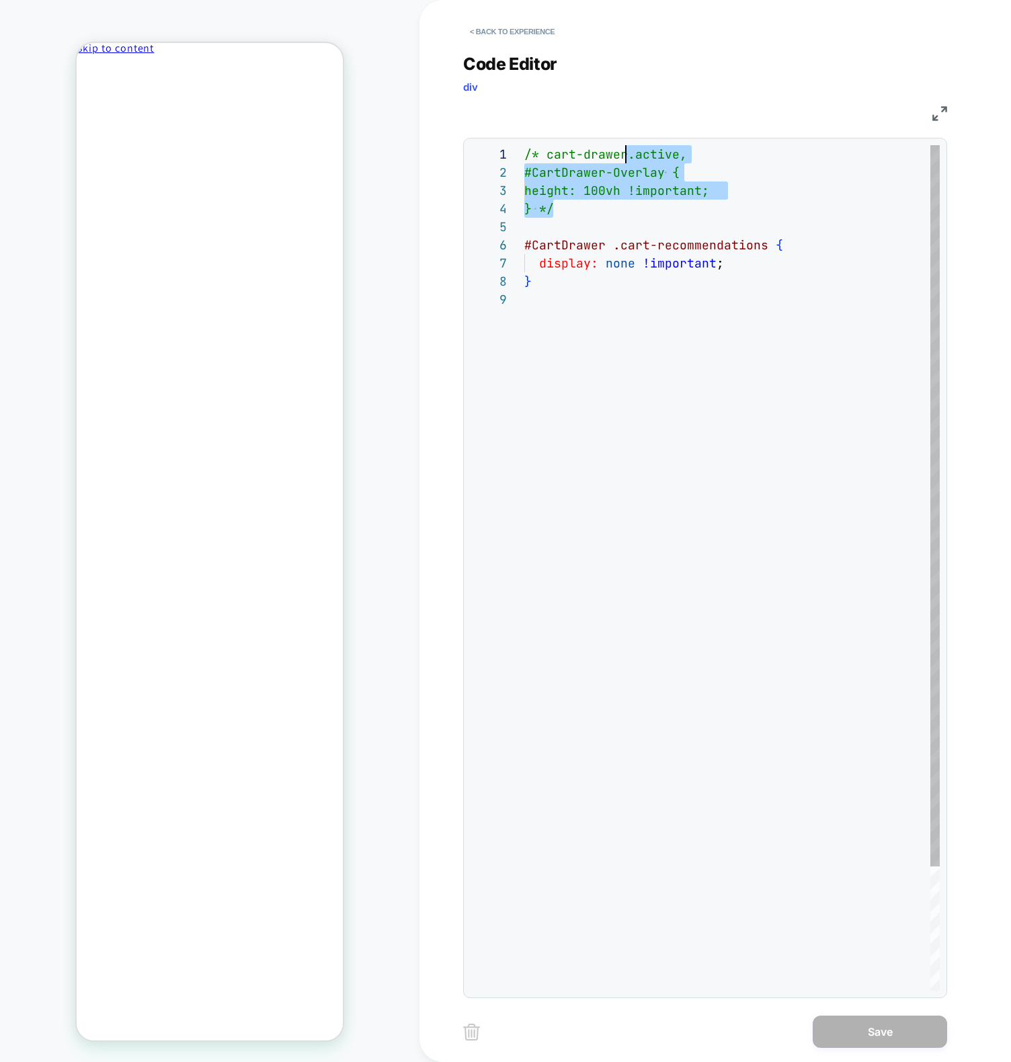
scroll to position [0, 0]
type textarea "**********"
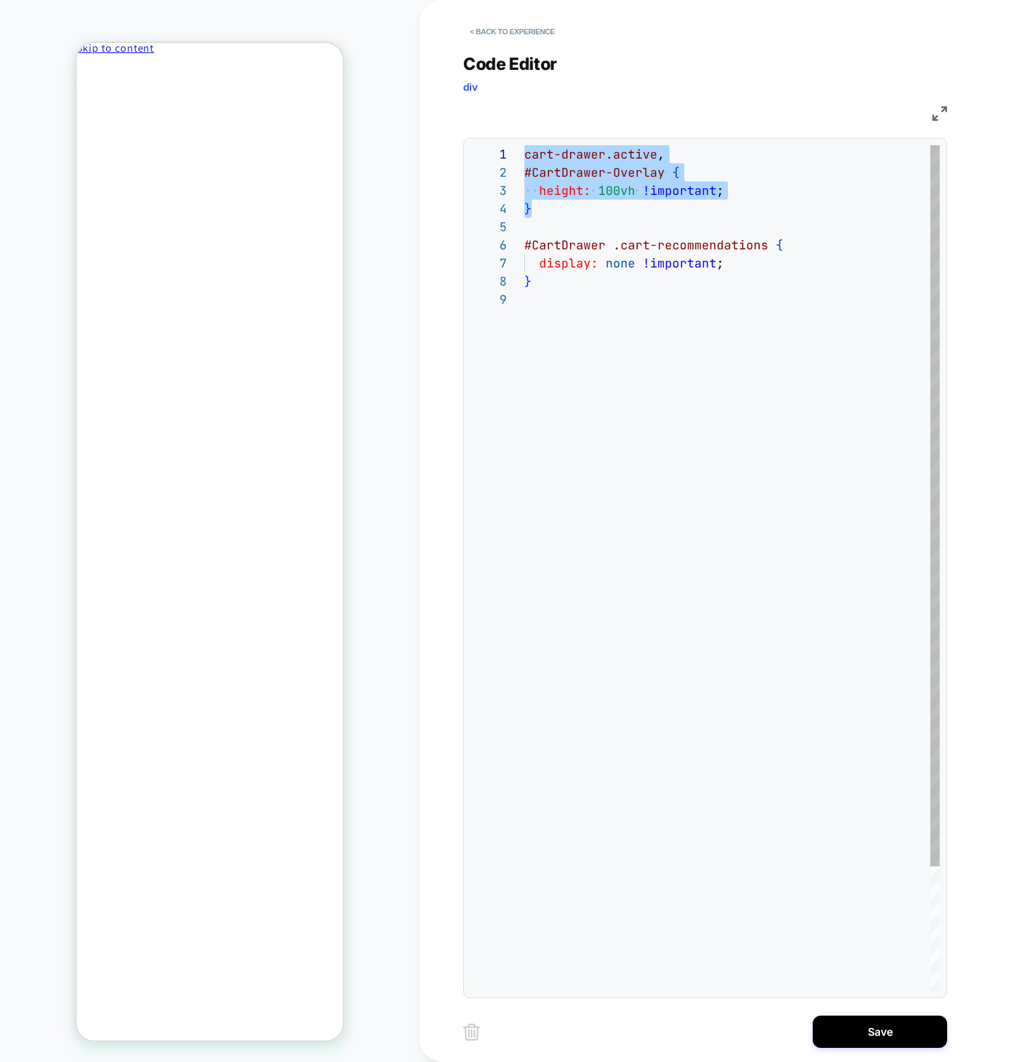
click at [558, 623] on div "cart-drawer.active , #CartDrawer-Overlay { height: 100vh !important ; } #CartDr…" at bounding box center [731, 640] width 415 height 991
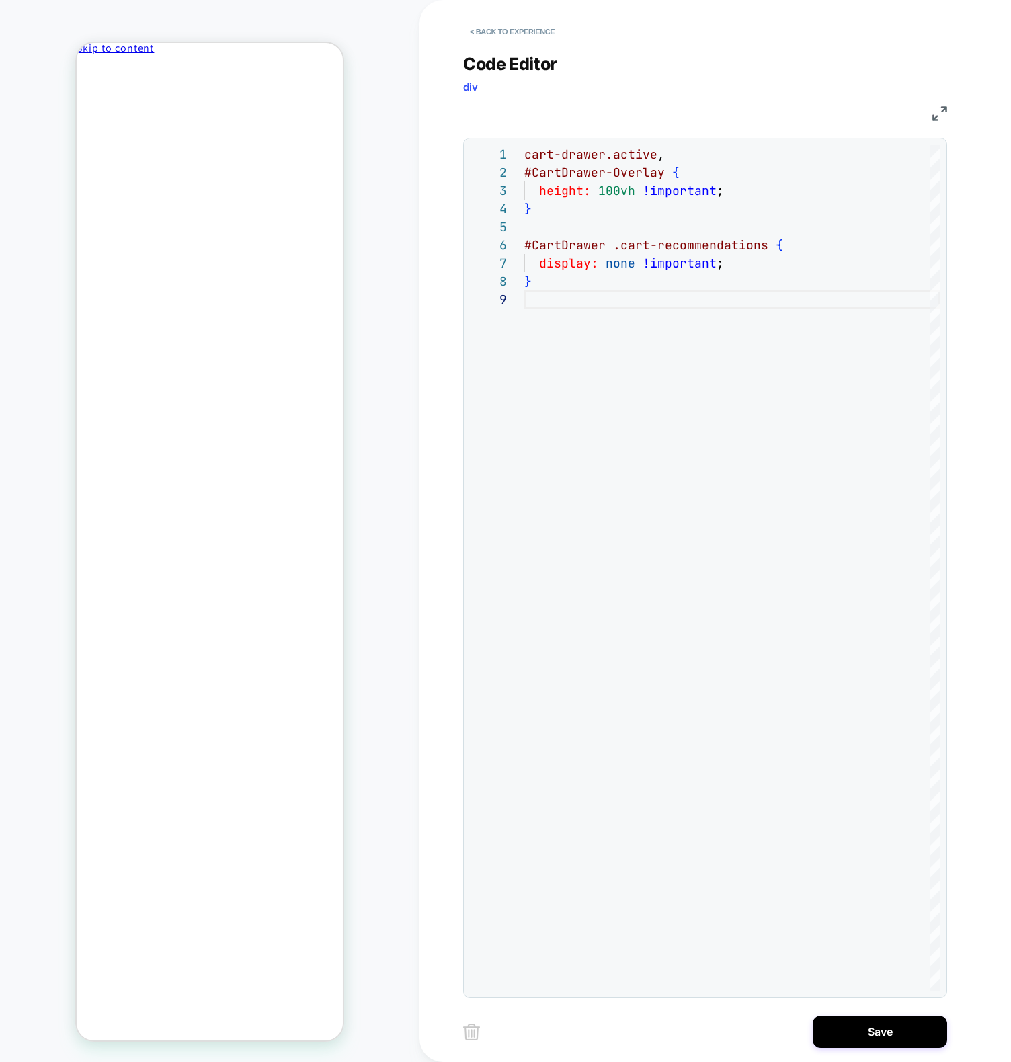
click at [849, 1049] on div "**********" at bounding box center [715, 531] width 504 height 1062
click at [854, 1037] on button "Save" at bounding box center [880, 1031] width 134 height 32
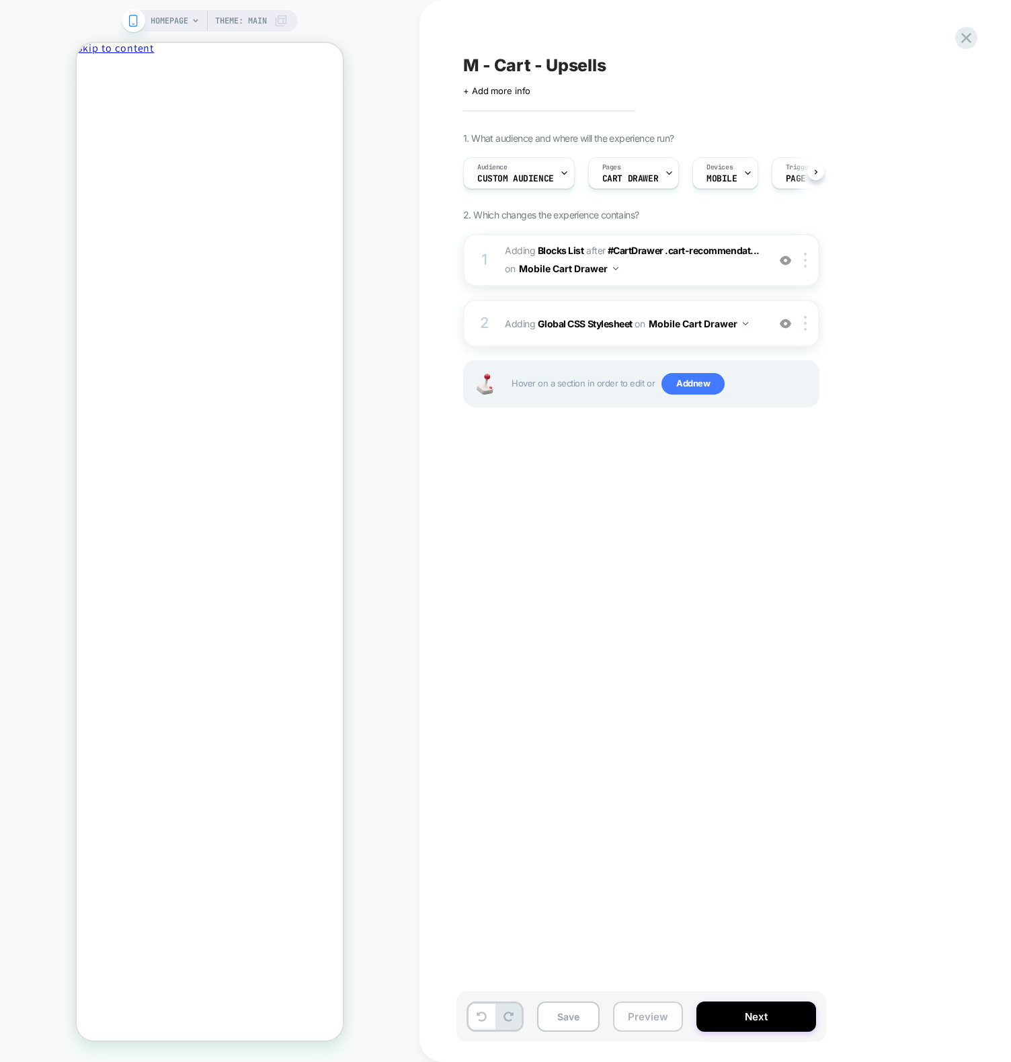
click at [639, 1011] on button "Preview" at bounding box center [648, 1016] width 70 height 30
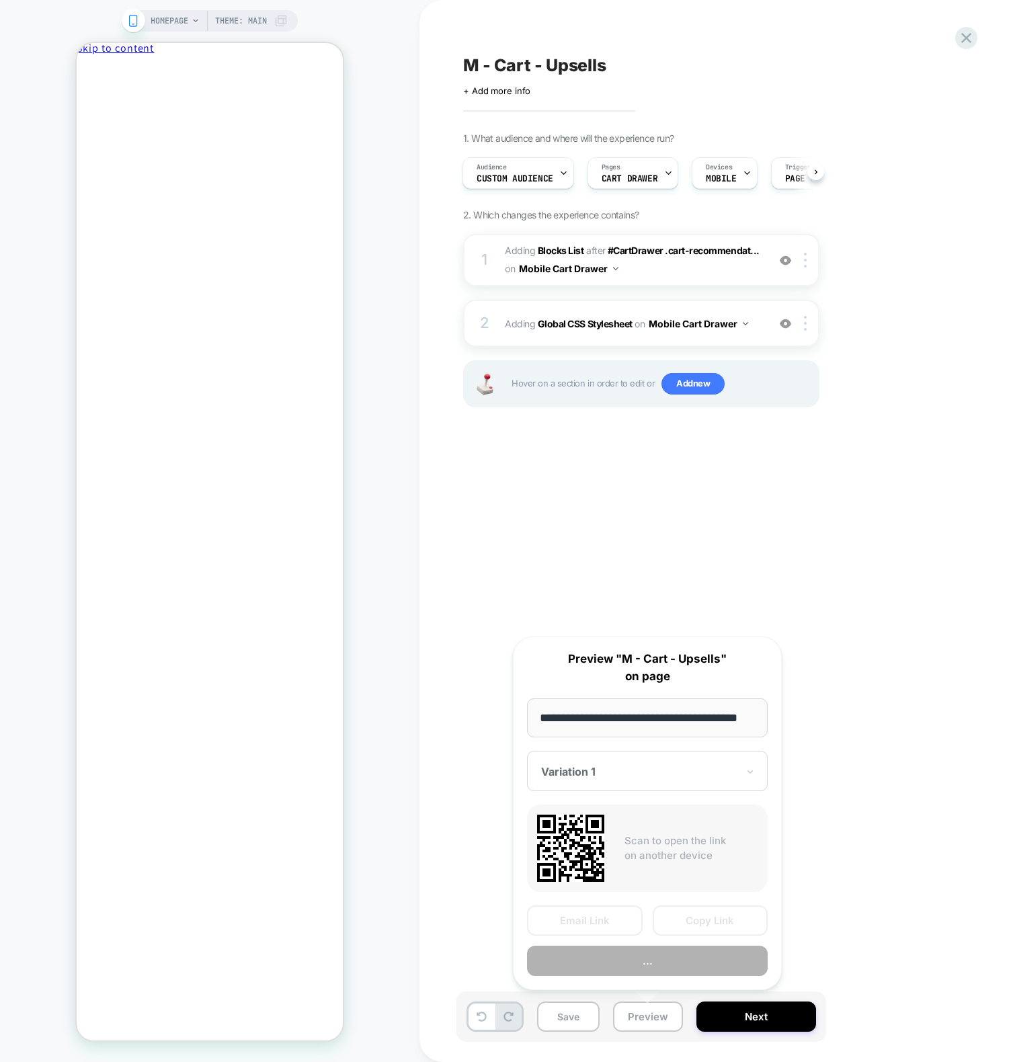
scroll to position [0, 29]
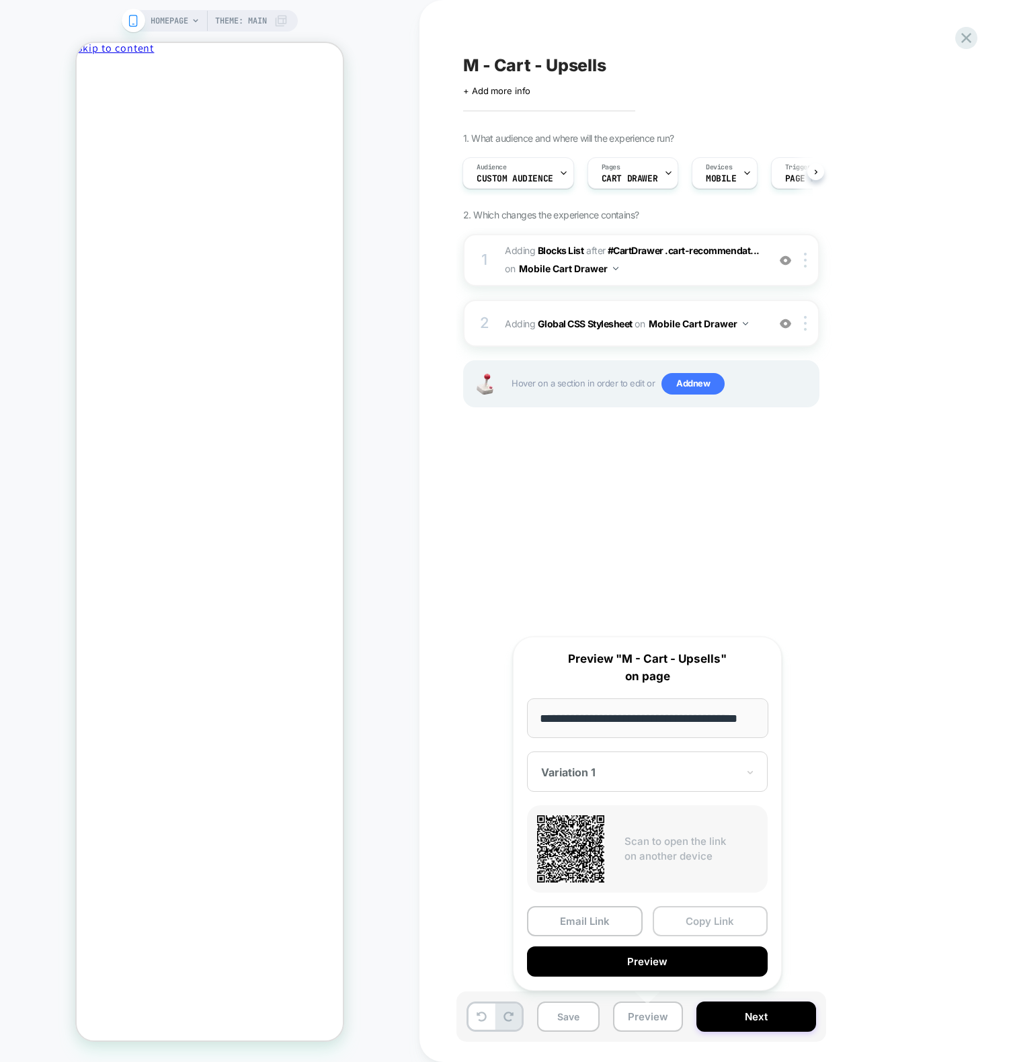
click at [709, 917] on button "Copy Link" at bounding box center [711, 921] width 116 height 30
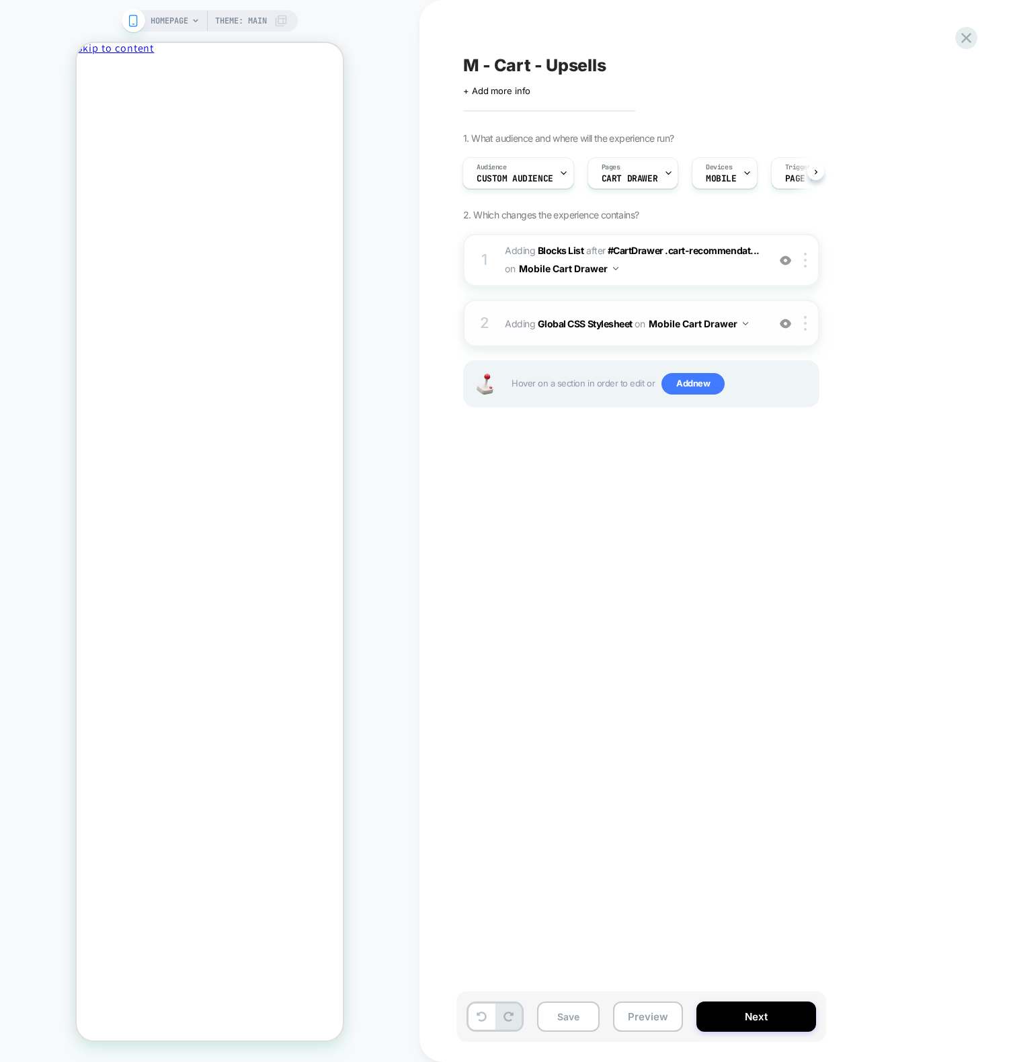
click at [562, 316] on span "Adding Global CSS Stylesheet on Mobile Cart Drawer" at bounding box center [633, 323] width 256 height 19
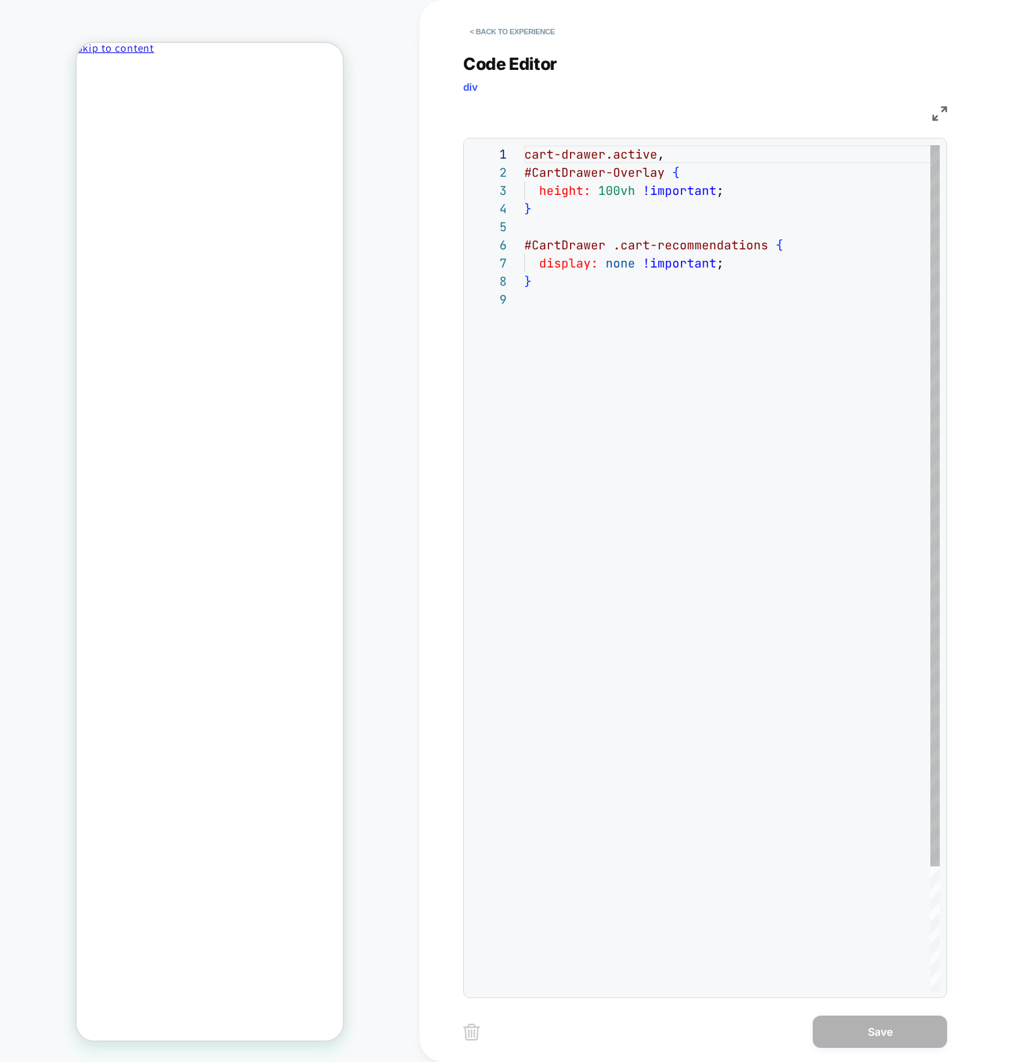
scroll to position [145, 0]
click at [618, 194] on div "cart-drawer.active , #CartDrawer-Overlay { height: 100vh !important ; } #CartDr…" at bounding box center [731, 640] width 415 height 991
type textarea "**********"
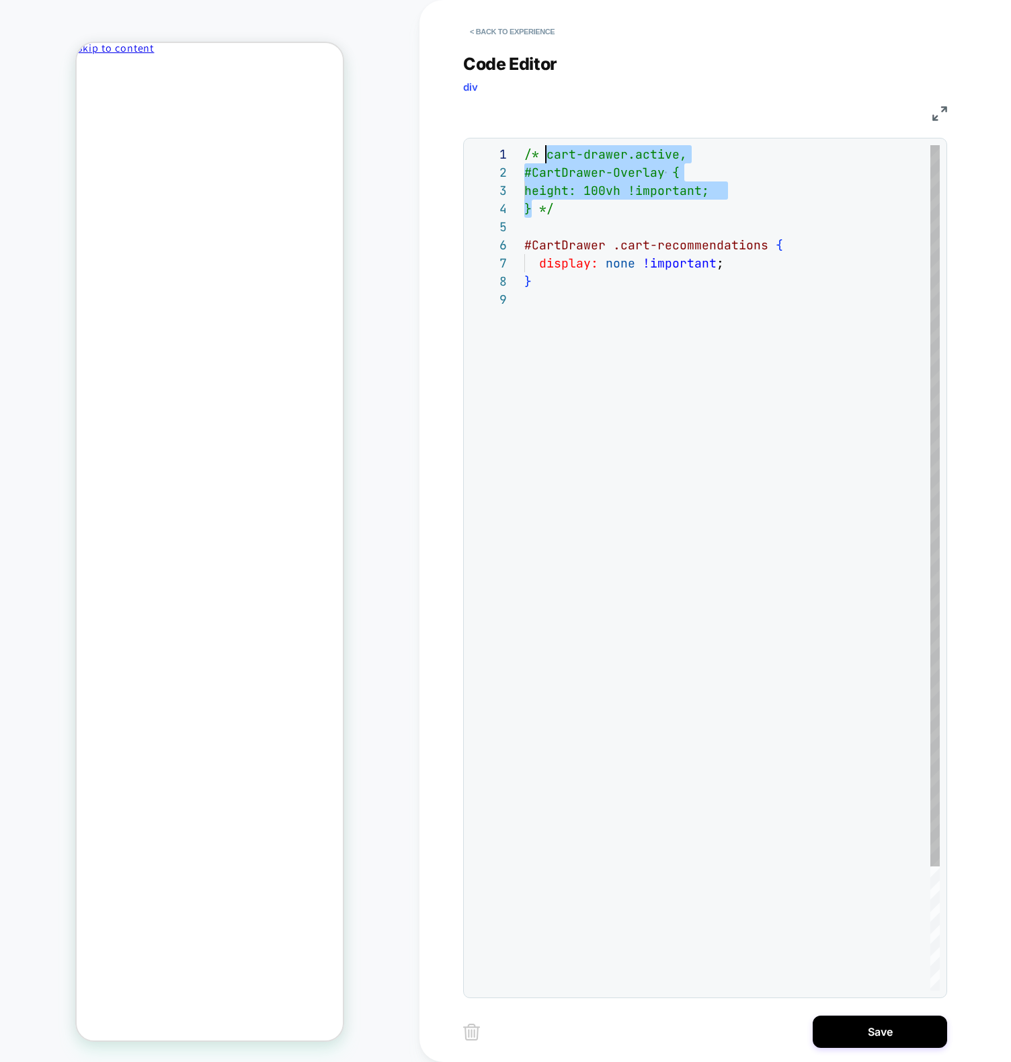
scroll to position [0, 22]
click at [606, 214] on div "/* cart-drawer.active, #CartDrawer-Overlay { height: 100vh !important; } */ #Ca…" at bounding box center [731, 640] width 415 height 991
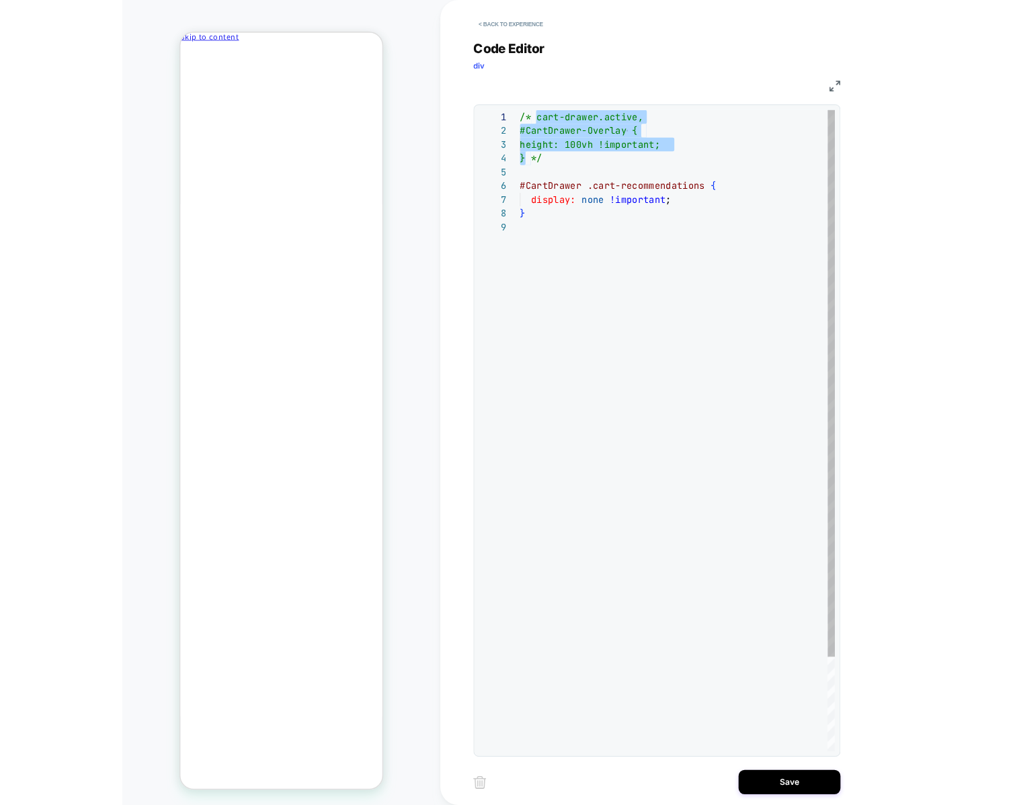
scroll to position [54, 29]
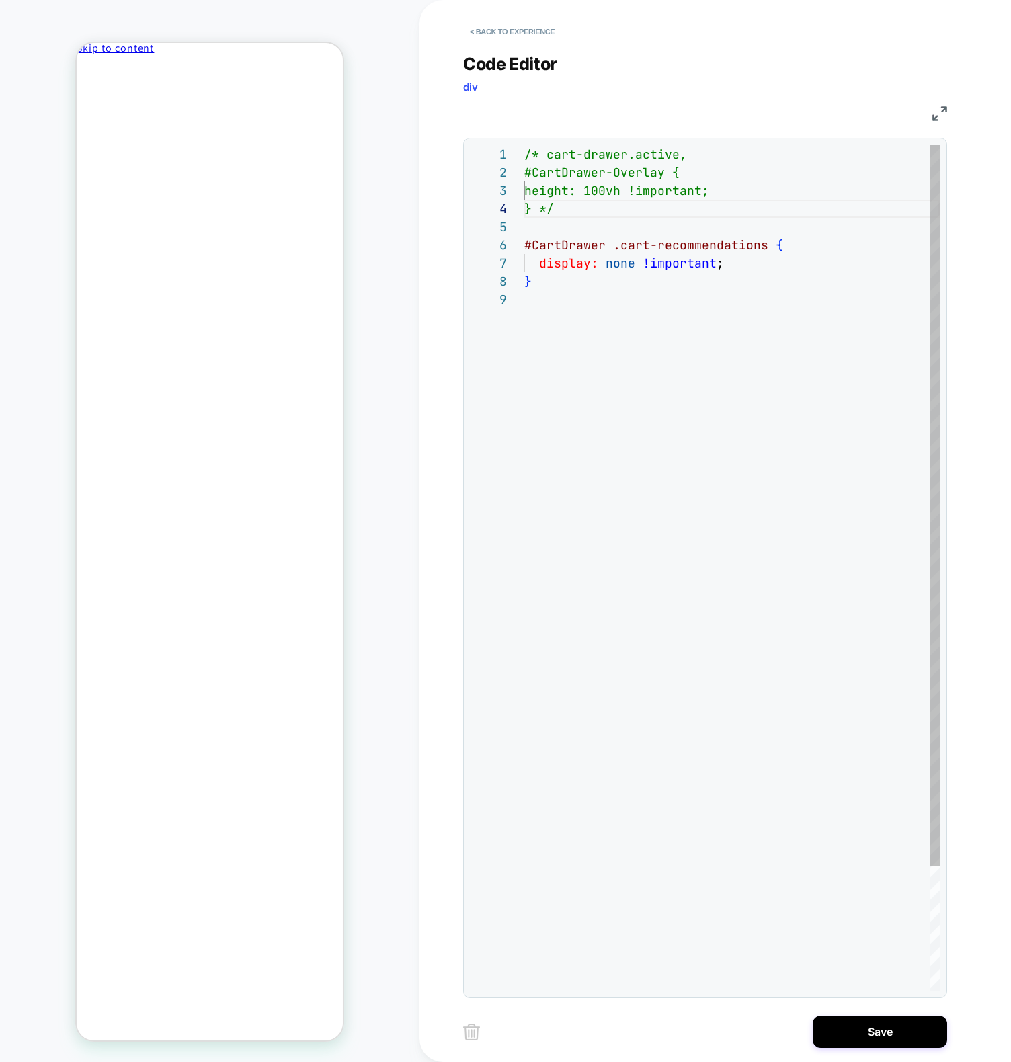
click at [587, 210] on div "/* cart-drawer.active, #CartDrawer-Overlay { height: 100vh !important; } */ #Ca…" at bounding box center [731, 640] width 415 height 991
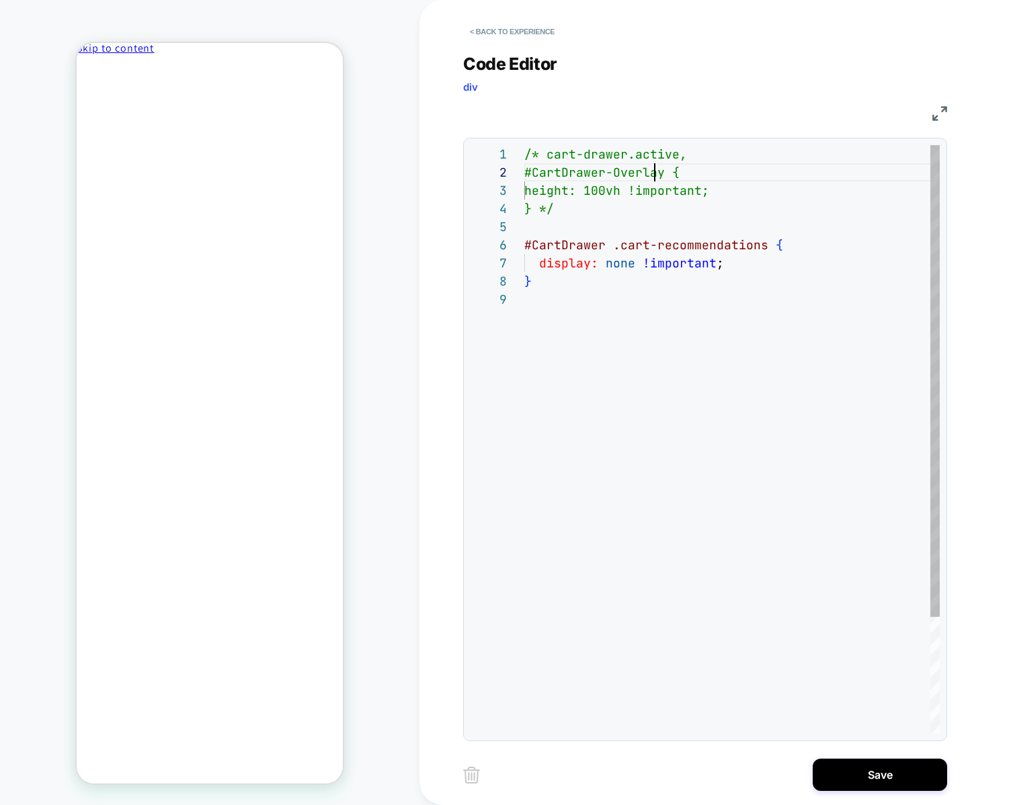
click at [655, 171] on div "/* cart-drawer.active, #CartDrawer-Overlay { height: 100vh !important; } */ #Ca…" at bounding box center [731, 512] width 415 height 734
drag, startPoint x: 664, startPoint y: 171, endPoint x: 509, endPoint y: 172, distance: 155.2
click at [524, 172] on div "/* cart-drawer.active, #CartDrawer-Overlay { height: 100vh !important; } */ #Ca…" at bounding box center [731, 512] width 415 height 734
drag, startPoint x: 714, startPoint y: 259, endPoint x: 784, endPoint y: 550, distance: 299.3
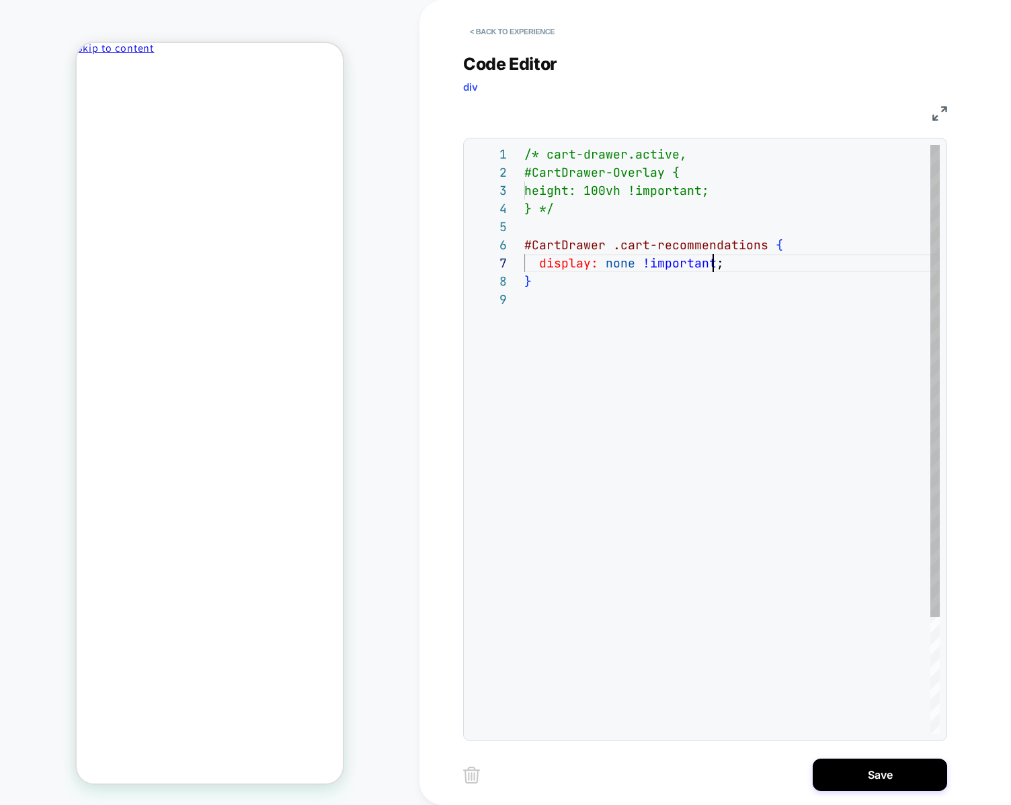
click at [714, 259] on div "/* cart-drawer.active, #CartDrawer-Overlay { height: 100vh !important; } */ #Ca…" at bounding box center [731, 512] width 415 height 734
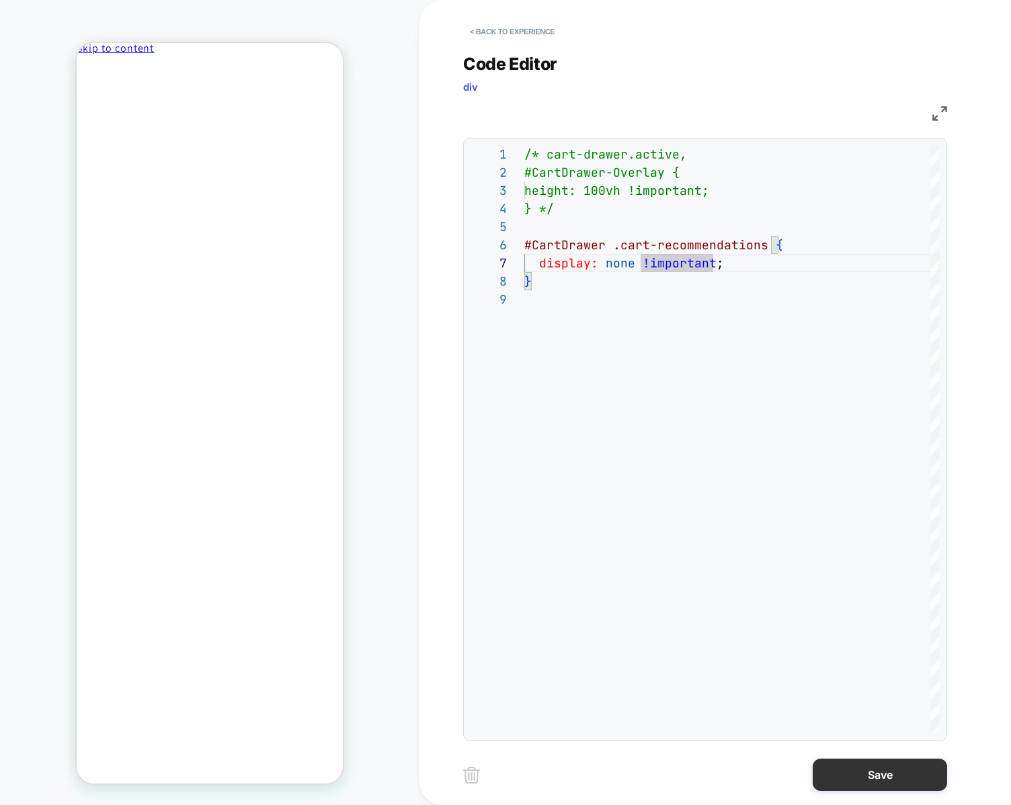
click at [878, 773] on button "Save" at bounding box center [880, 775] width 134 height 32
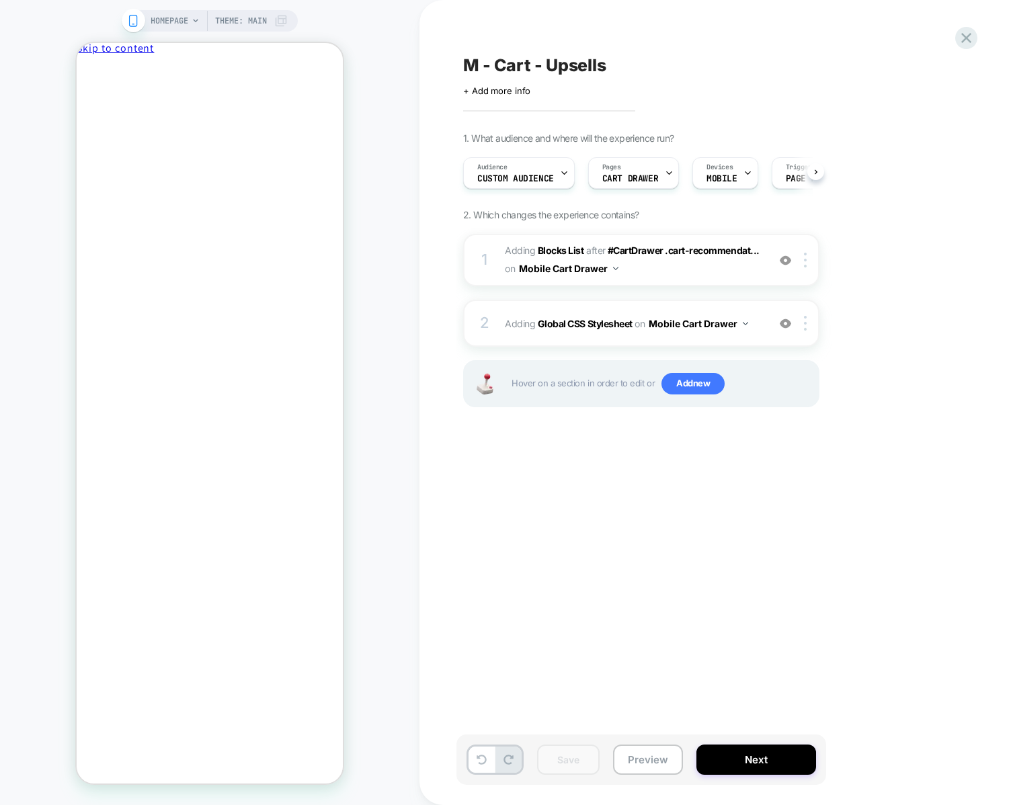
scroll to position [0, 1]
click at [517, 612] on div "M - Cart - Upsells Click to edit experience details + Add more info 1. What aud…" at bounding box center [708, 402] width 504 height 778
click at [514, 319] on span "Adding Global CSS Stylesheet on Mobile Cart Drawer" at bounding box center [633, 323] width 256 height 19
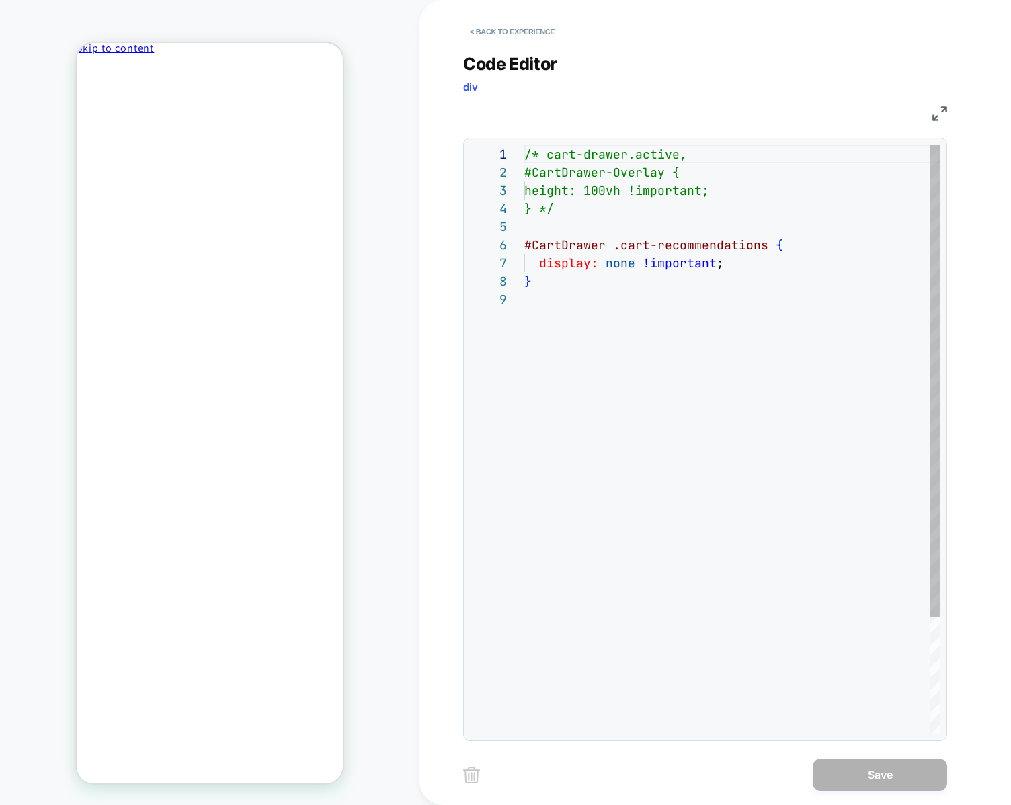
scroll to position [145, 0]
click at [614, 212] on div "/* cart-drawer.active, #CartDrawer-Overlay { height: 100vh !important; } */ #Ca…" at bounding box center [731, 512] width 415 height 734
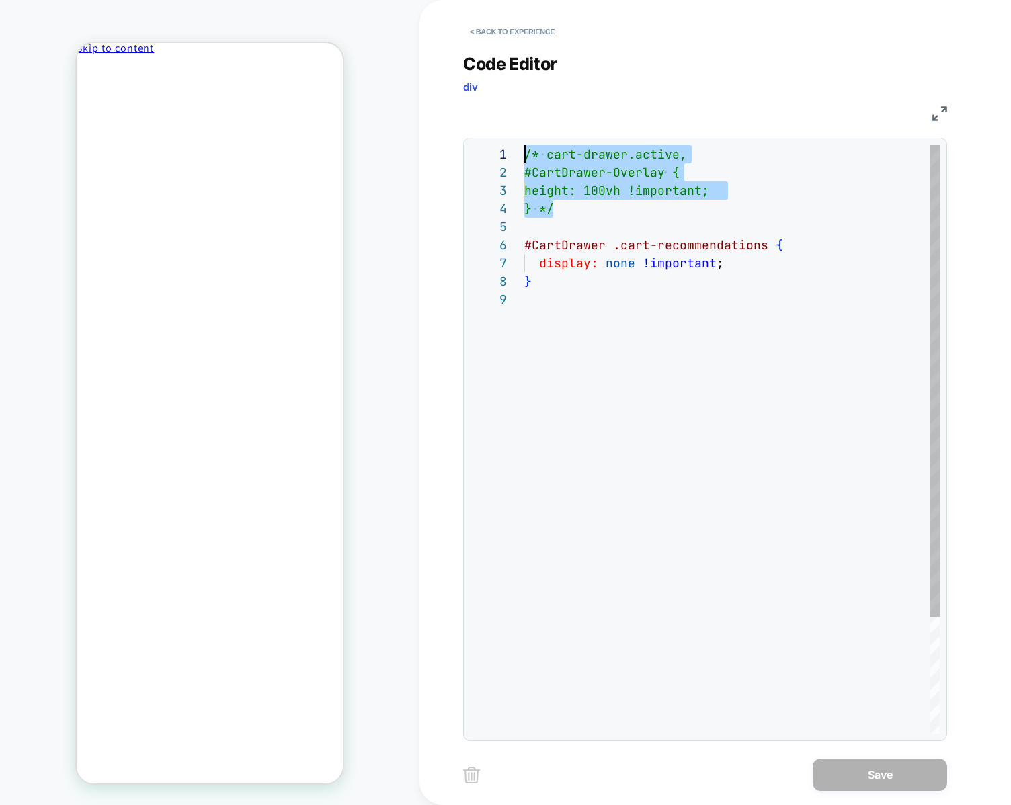
scroll to position [0, 0]
drag, startPoint x: 620, startPoint y: 214, endPoint x: 386, endPoint y: 134, distance: 247.8
click at [524, 145] on div "/* cart-drawer.active, #CartDrawer-Overlay { height: 100vh !important; } */ #Ca…" at bounding box center [731, 512] width 415 height 734
click at [685, 314] on div "/* cart-drawer.active, #CartDrawer-Overlay { height: 100vh !important; } */ #Ca…" at bounding box center [731, 512] width 415 height 734
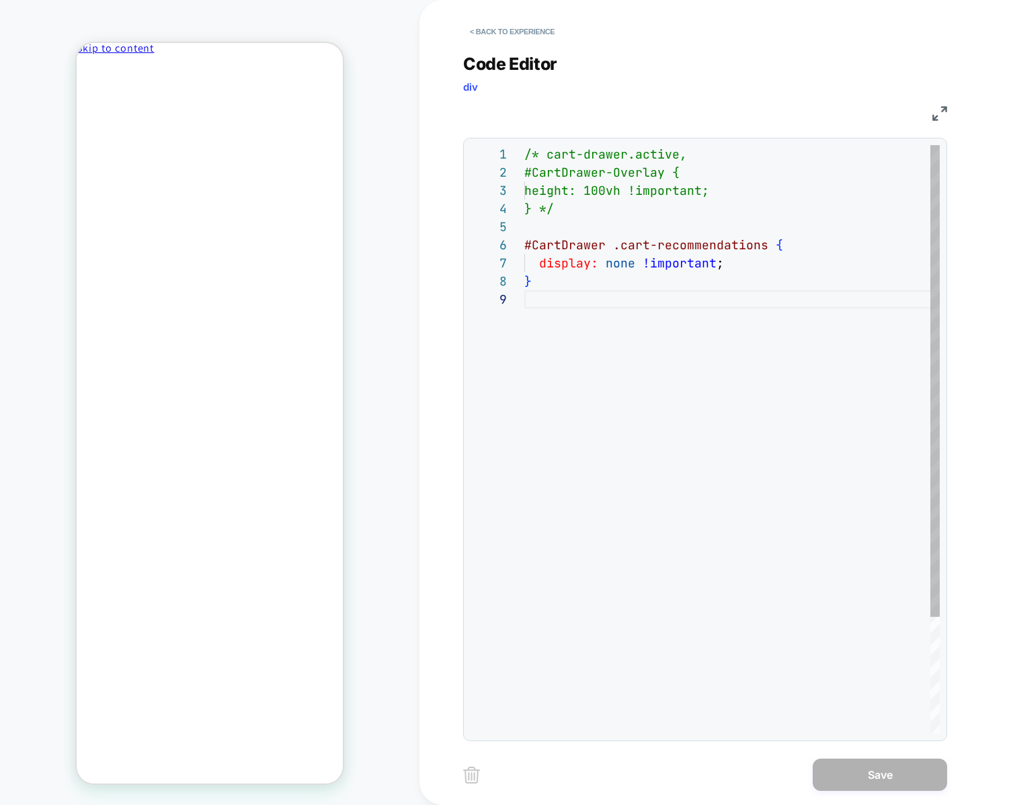
scroll to position [36, 0]
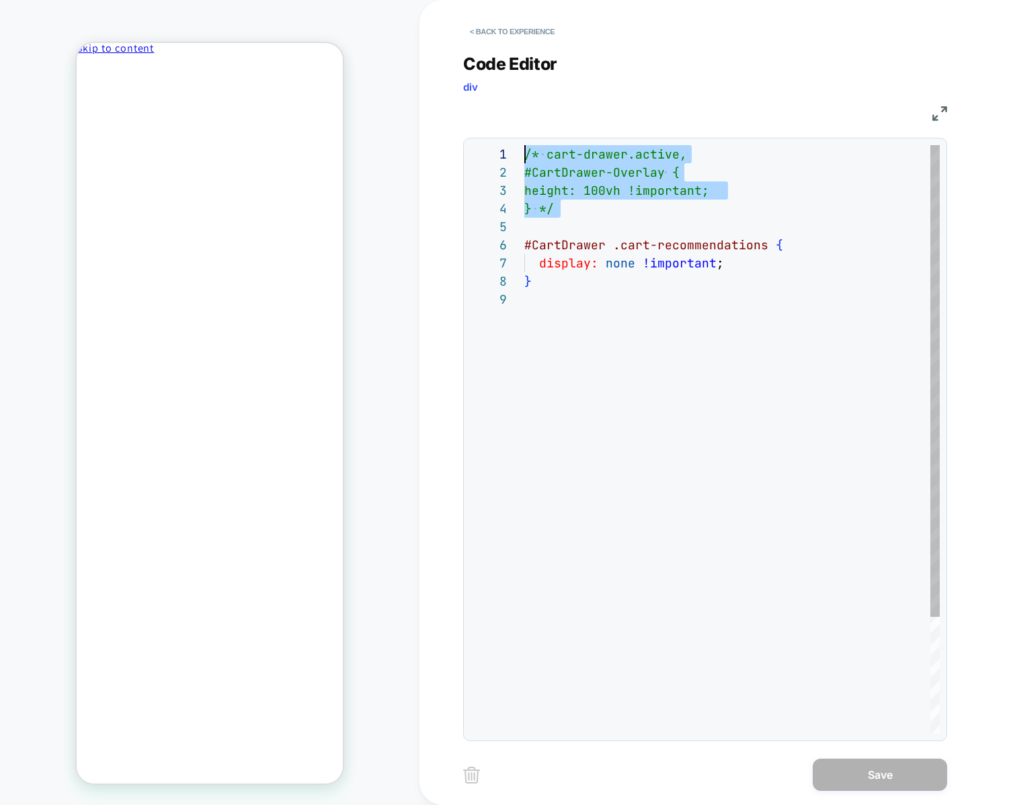
drag, startPoint x: 565, startPoint y: 220, endPoint x: 390, endPoint y: 153, distance: 186.8
click at [524, 153] on div "/* cart-drawer.active, #CartDrawer-Overlay { height: 100vh !important; } */ #Ca…" at bounding box center [731, 512] width 415 height 734
drag, startPoint x: 609, startPoint y: 202, endPoint x: 593, endPoint y: 197, distance: 17.0
click at [609, 202] on div "/* cart-drawer.active, #CartDrawer-Overlay { height: 100vh !important; } */ #Ca…" at bounding box center [731, 512] width 415 height 734
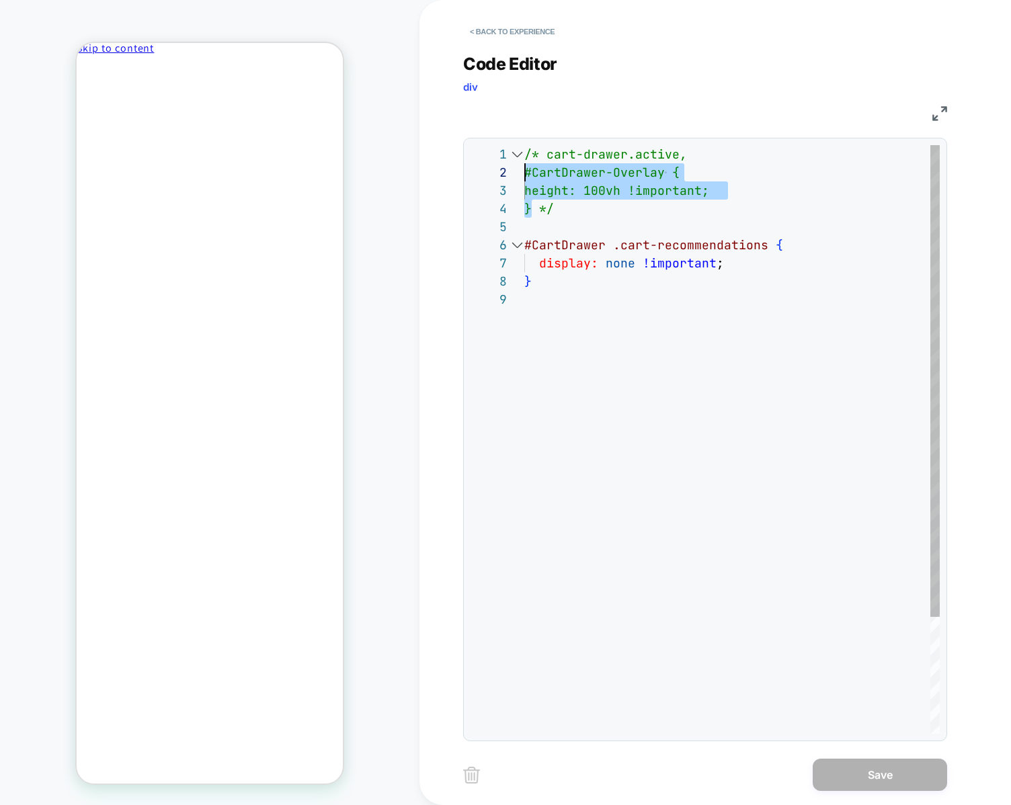
drag, startPoint x: 532, startPoint y: 204, endPoint x: 511, endPoint y: 174, distance: 36.3
click at [524, 174] on div "/* cart-drawer.active, #CartDrawer-Overlay { height: 100vh !important; } */ #Ca…" at bounding box center [731, 512] width 415 height 734
click at [660, 154] on div "/* cart-drawer.active, #CartDrawer-Overlay { height: 100vh !important; } */ #Ca…" at bounding box center [731, 512] width 415 height 734
click at [683, 153] on div "/* cart-drawer.active, #CartDrawer-Overlay { height: 100vh !important; } */ #Ca…" at bounding box center [731, 512] width 415 height 734
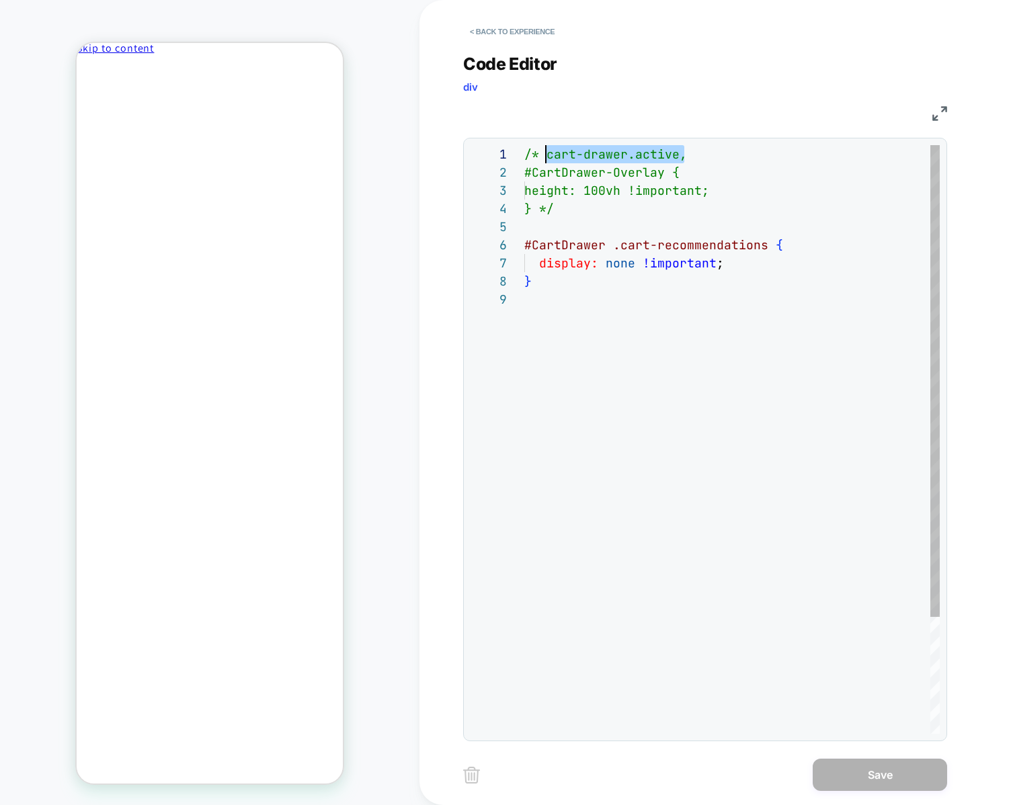
drag, startPoint x: 698, startPoint y: 156, endPoint x: 548, endPoint y: 156, distance: 149.9
click at [548, 156] on div "/* cart-drawer.active, #CartDrawer-Overlay { height: 100vh !important; } */ #Ca…" at bounding box center [731, 512] width 415 height 734
click at [568, 217] on div "/* cart-drawer.active, #CartDrawer-Overlay { height: 100vh !important; } */ #Ca…" at bounding box center [731, 512] width 415 height 734
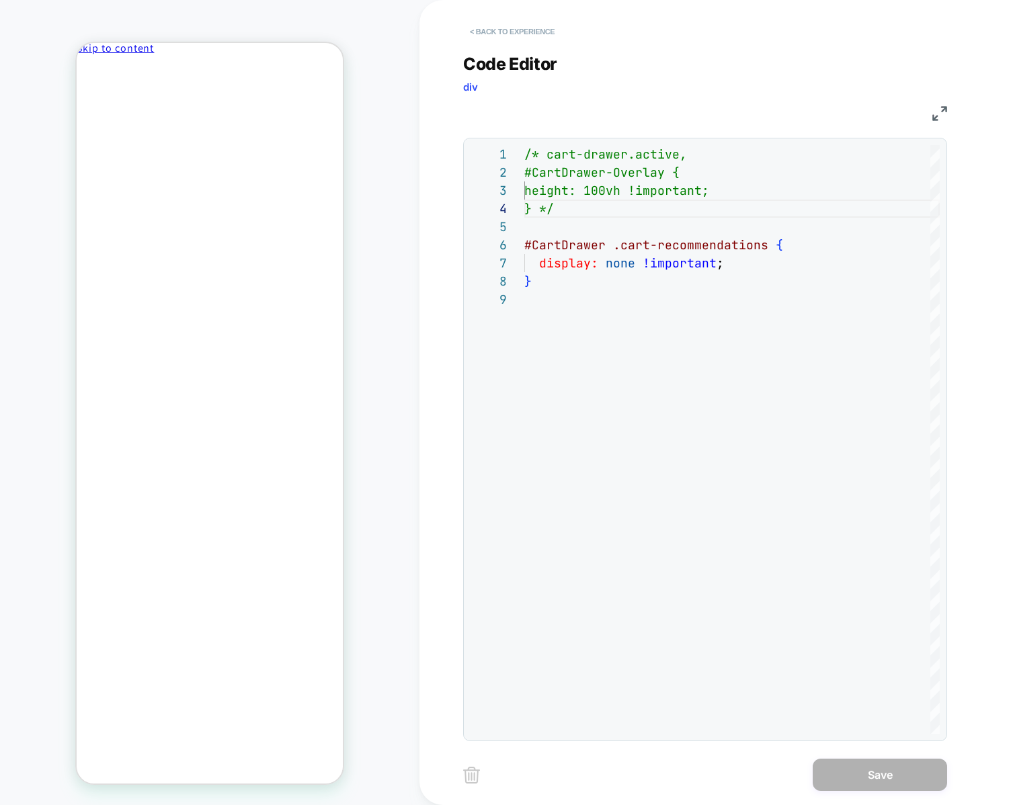
click at [510, 30] on button "< Back to experience" at bounding box center [512, 32] width 98 height 22
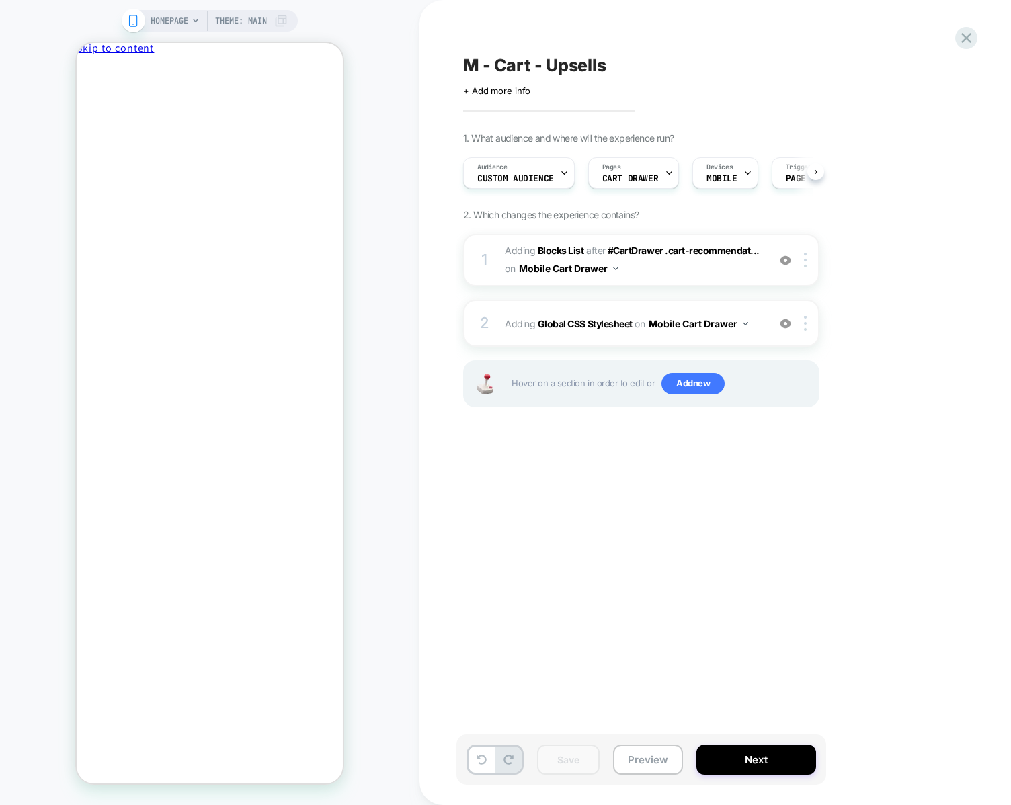
scroll to position [0, 1]
drag, startPoint x: 565, startPoint y: 558, endPoint x: 560, endPoint y: 479, distance: 78.8
click at [565, 558] on div "M - Cart - Upsells Click to edit experience details + Add more info 1. What aud…" at bounding box center [708, 402] width 504 height 778
click at [501, 329] on div "2 Adding Global CSS Stylesheet on Mobile Cart Drawer Add Before Add After Copy …" at bounding box center [641, 323] width 356 height 47
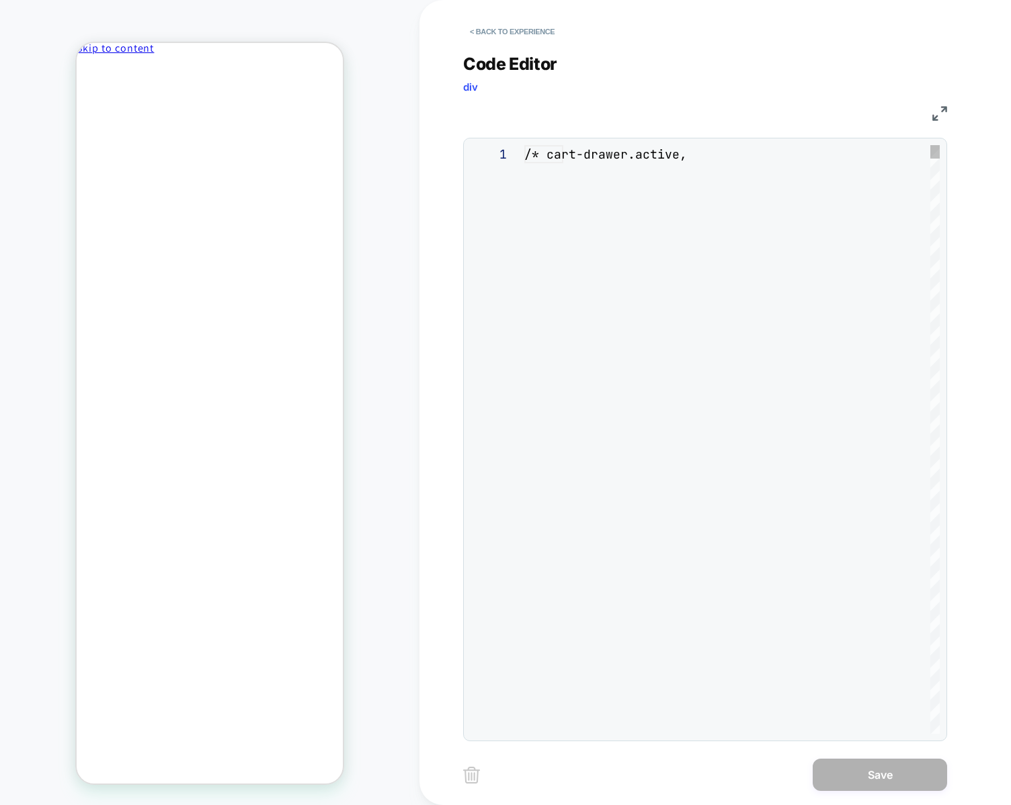
scroll to position [145, 0]
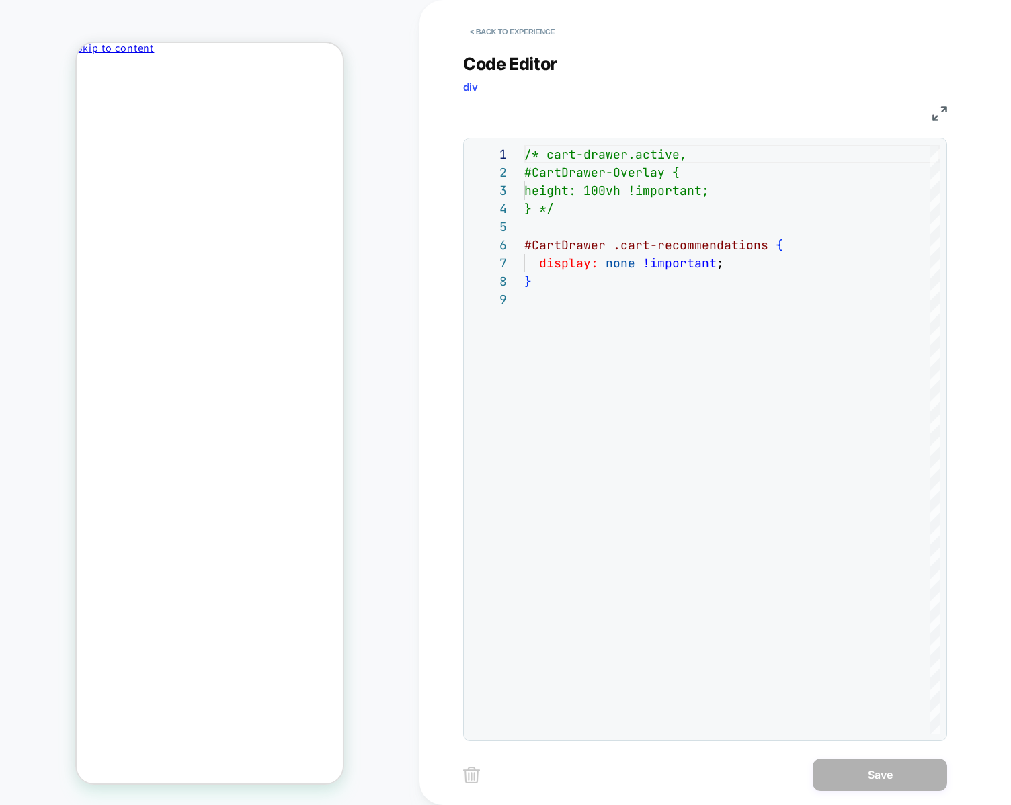
click at [491, 38] on button "< Back to experience" at bounding box center [512, 32] width 98 height 22
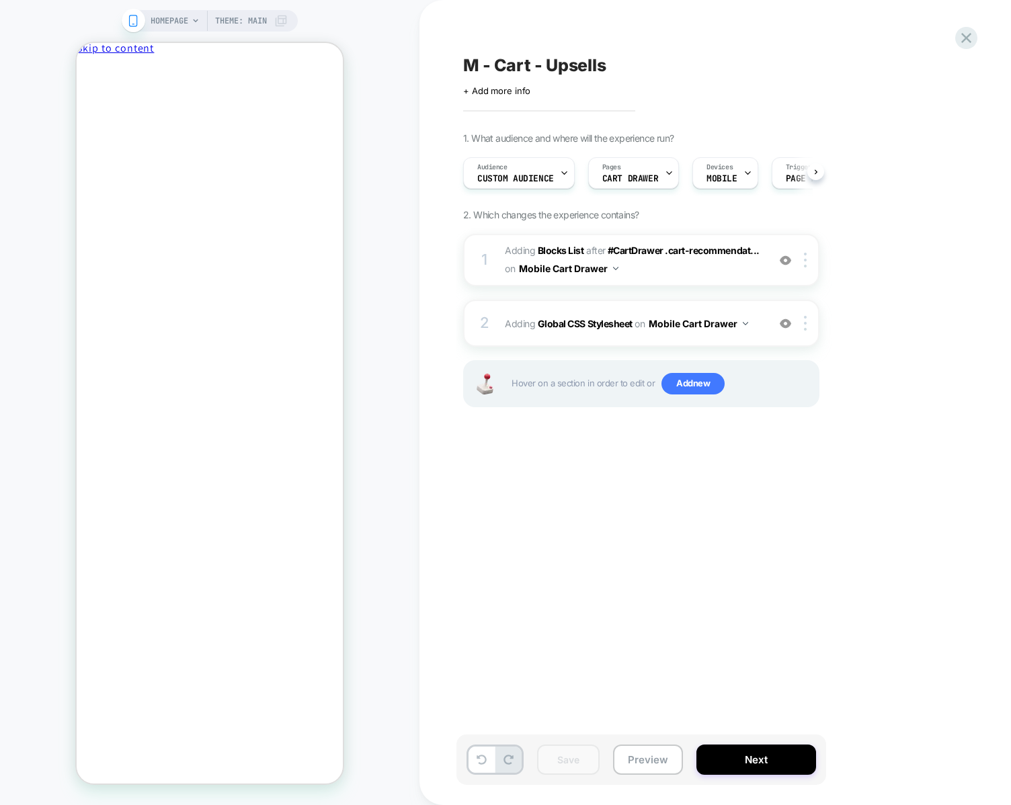
scroll to position [0, 1]
click at [561, 585] on div "M - Cart - Upsells Click to edit experience details + Add more info 1. What aud…" at bounding box center [708, 402] width 504 height 778
click at [957, 39] on icon at bounding box center [966, 38] width 18 height 18
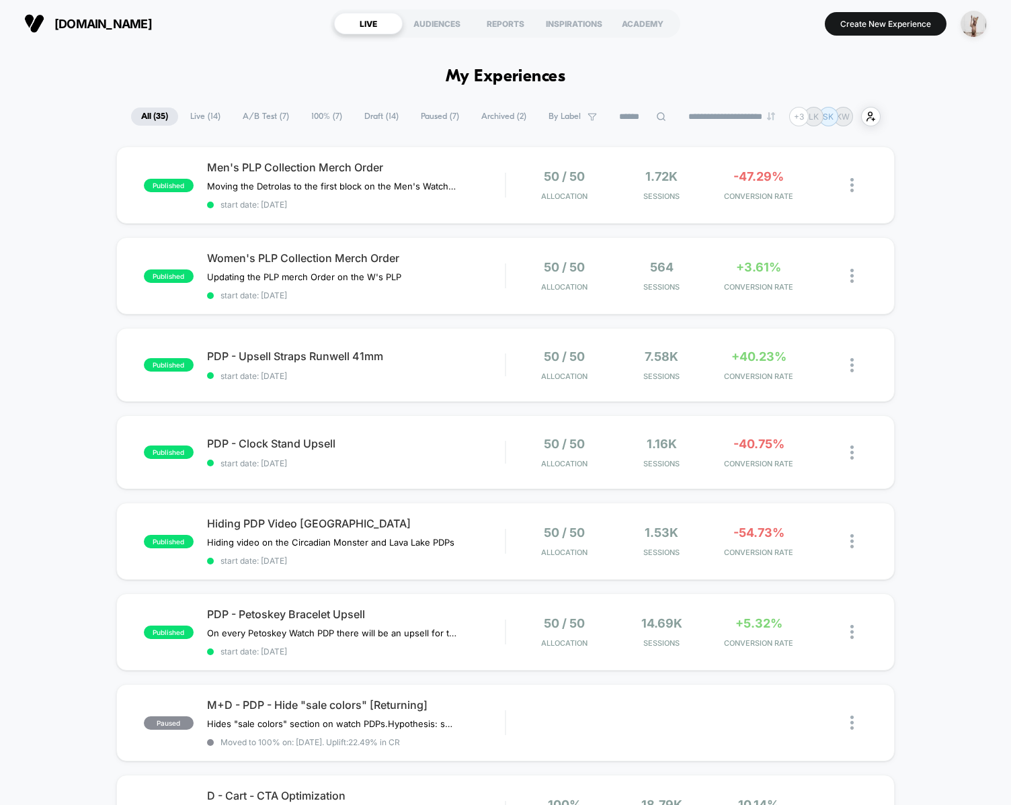
click at [67, 262] on div "published Men's PLP Collection Merch Order Moving the Detrolas to the first blo…" at bounding box center [505, 710] width 1011 height 1126
